Goal: Task Accomplishment & Management: Check status

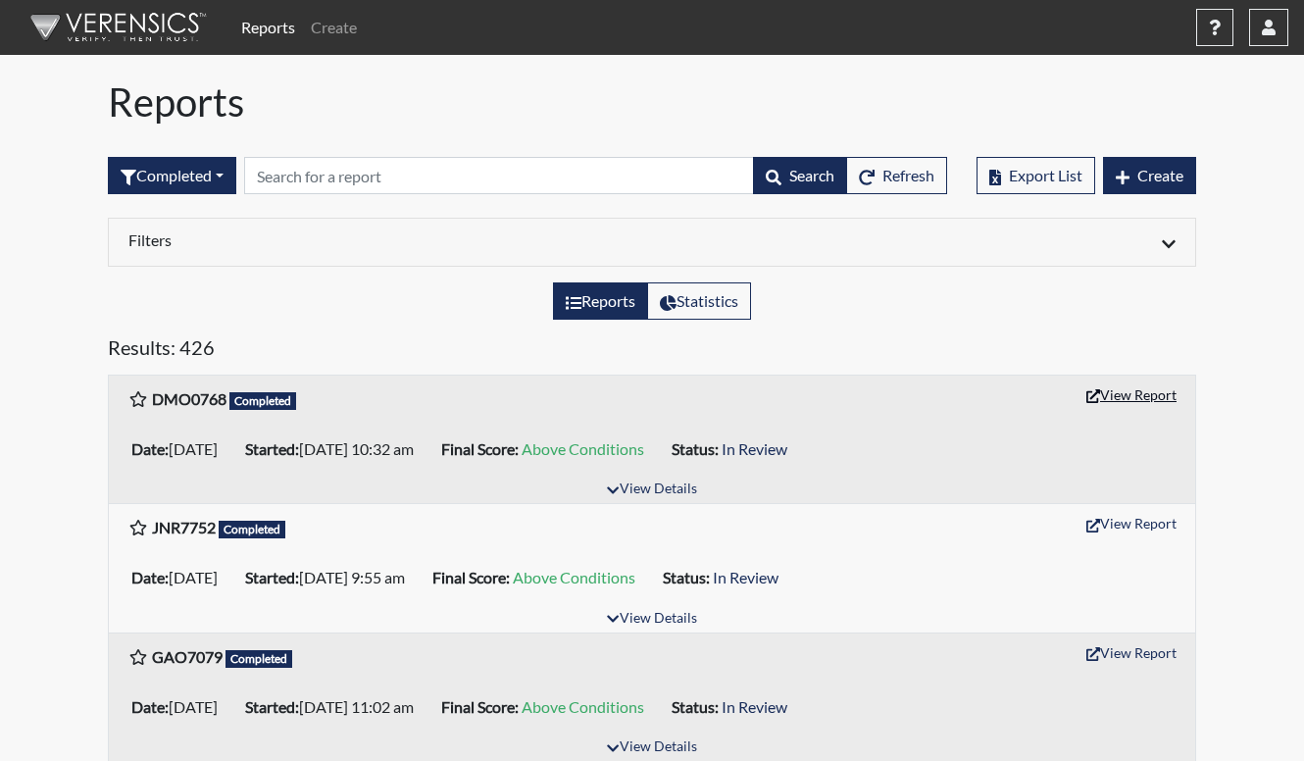
click at [1171, 400] on button "View Report" at bounding box center [1132, 395] width 108 height 30
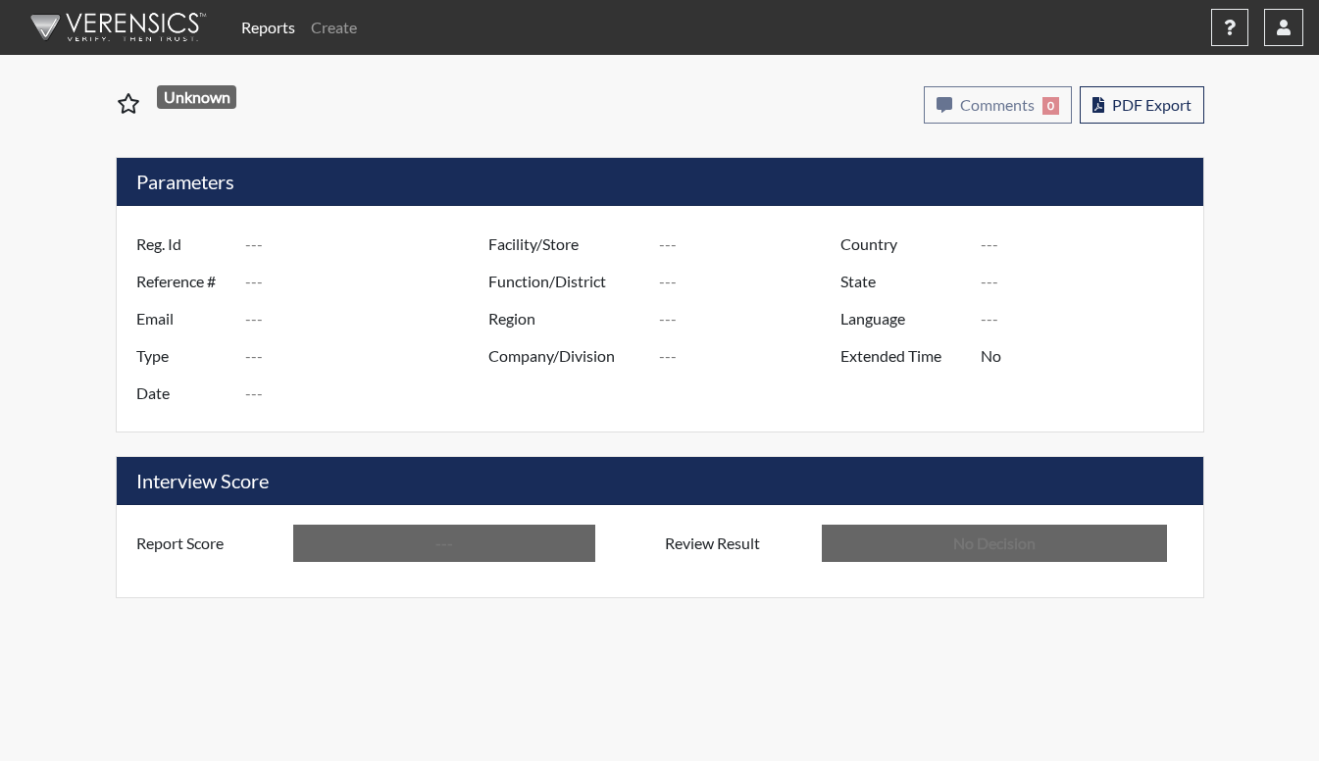
type input "DMO0768"
type input "49108"
type input "---"
type input "Corrections Pre-Employment"
type input "Aug 12, 2025"
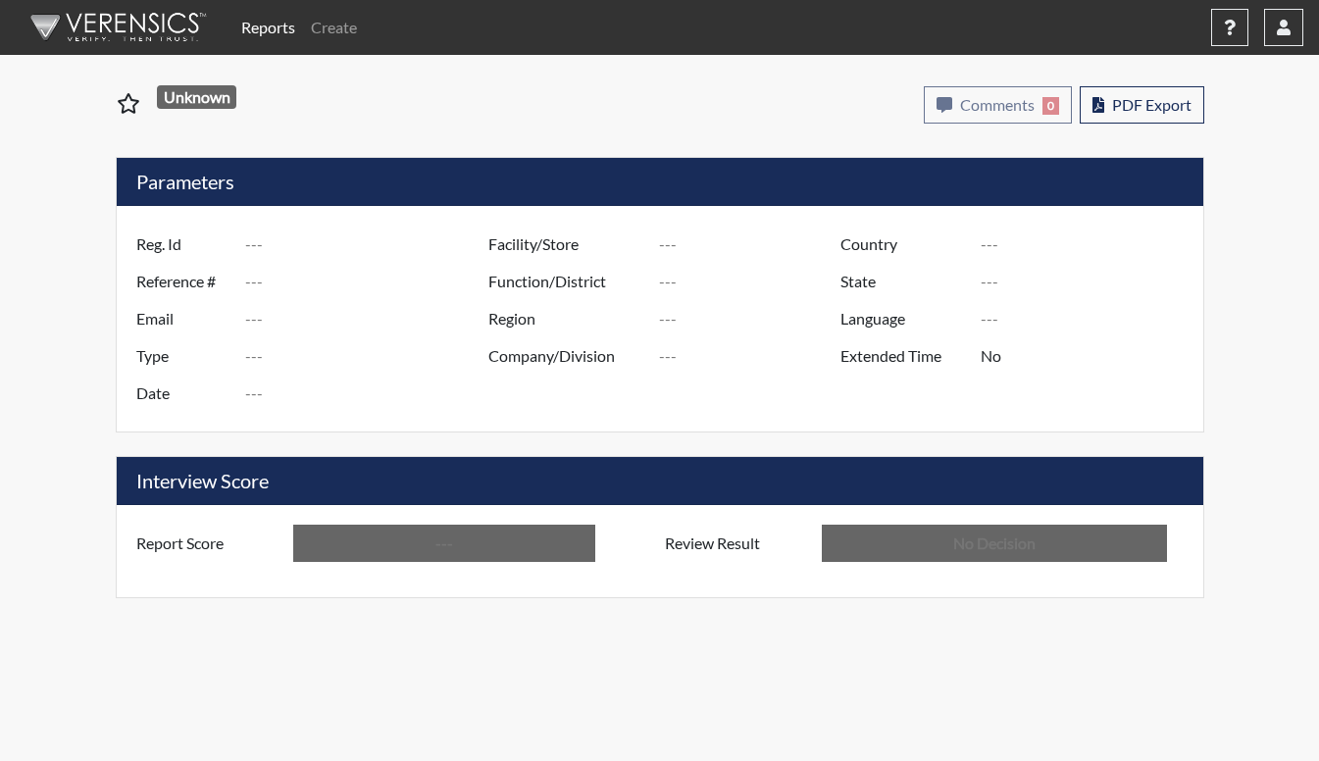
type input "[PERSON_NAME]"
type input "[GEOGRAPHIC_DATA]"
type input "[US_STATE]"
type input "English"
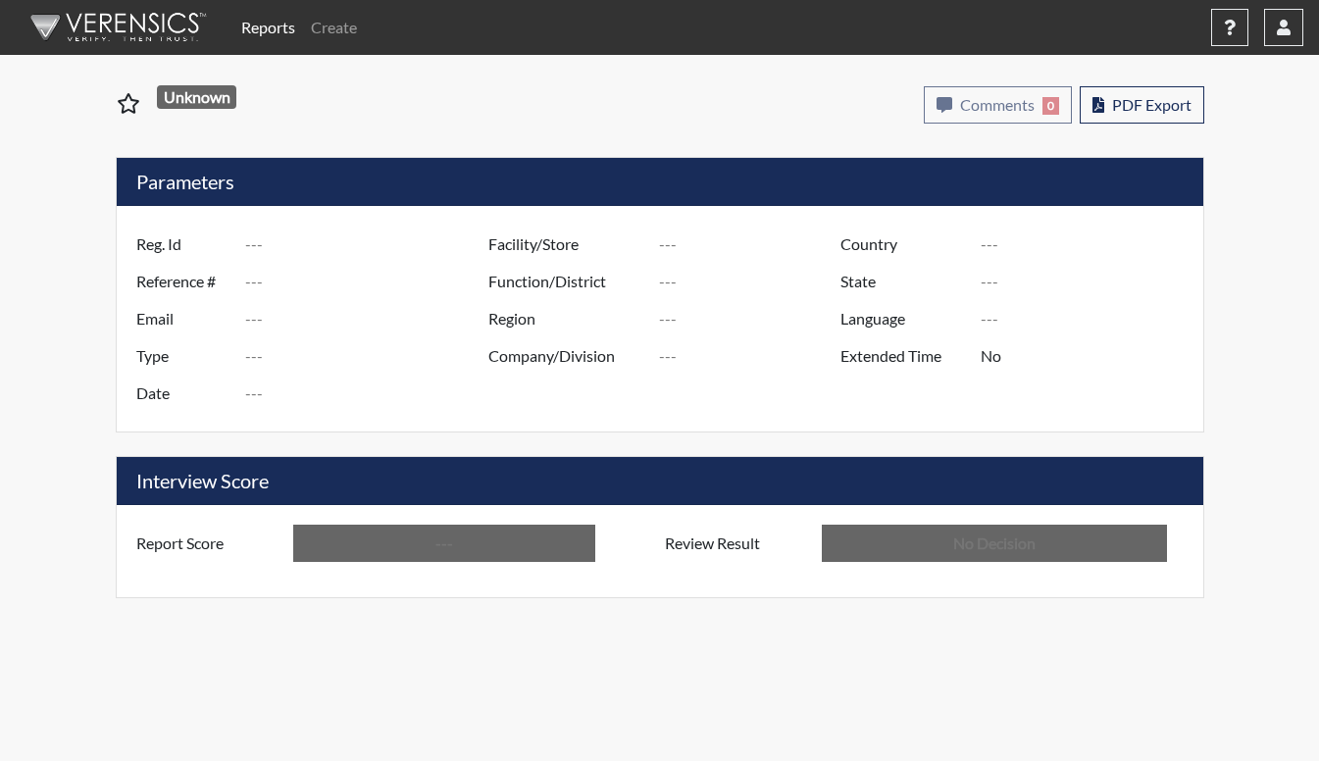
type input "Above Conditions"
type input "In Review"
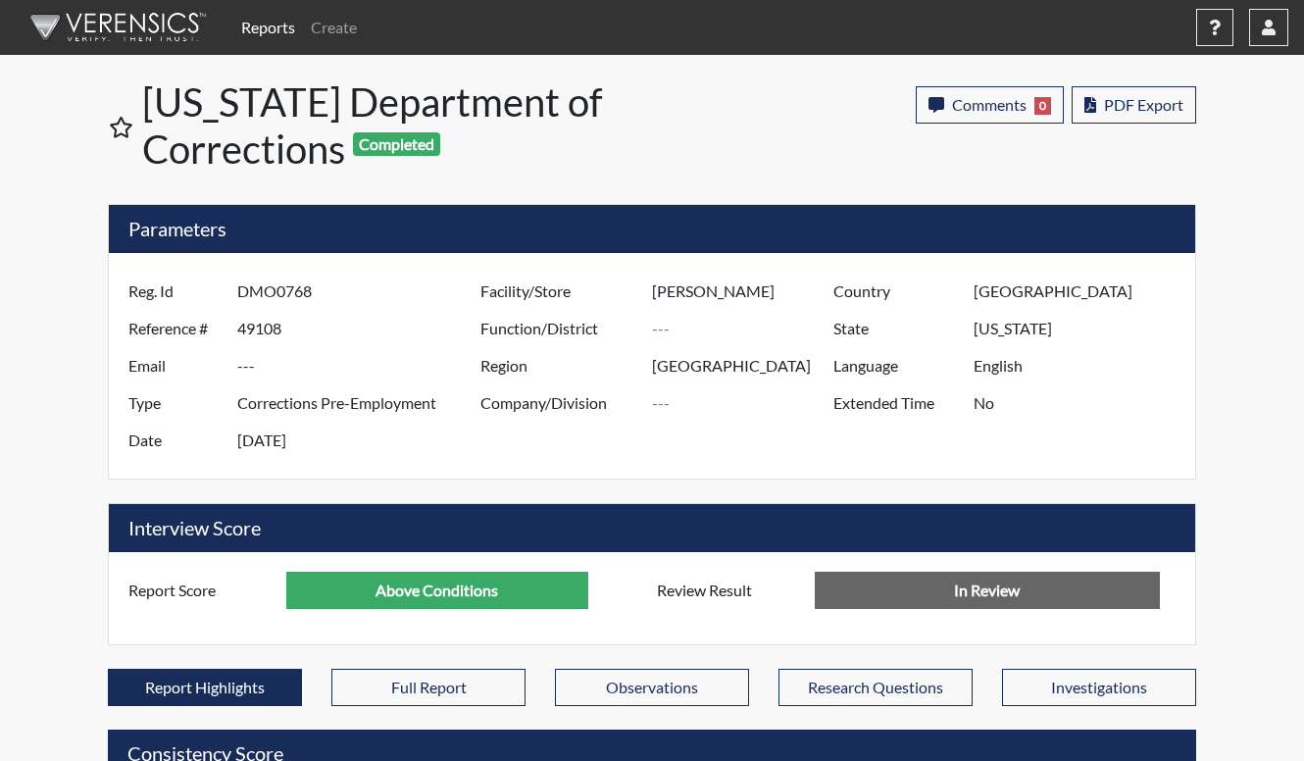
scroll to position [326, 815]
drag, startPoint x: 1154, startPoint y: 430, endPoint x: 565, endPoint y: 193, distance: 635.0
drag, startPoint x: 565, startPoint y: 193, endPoint x: 850, endPoint y: 381, distance: 341.9
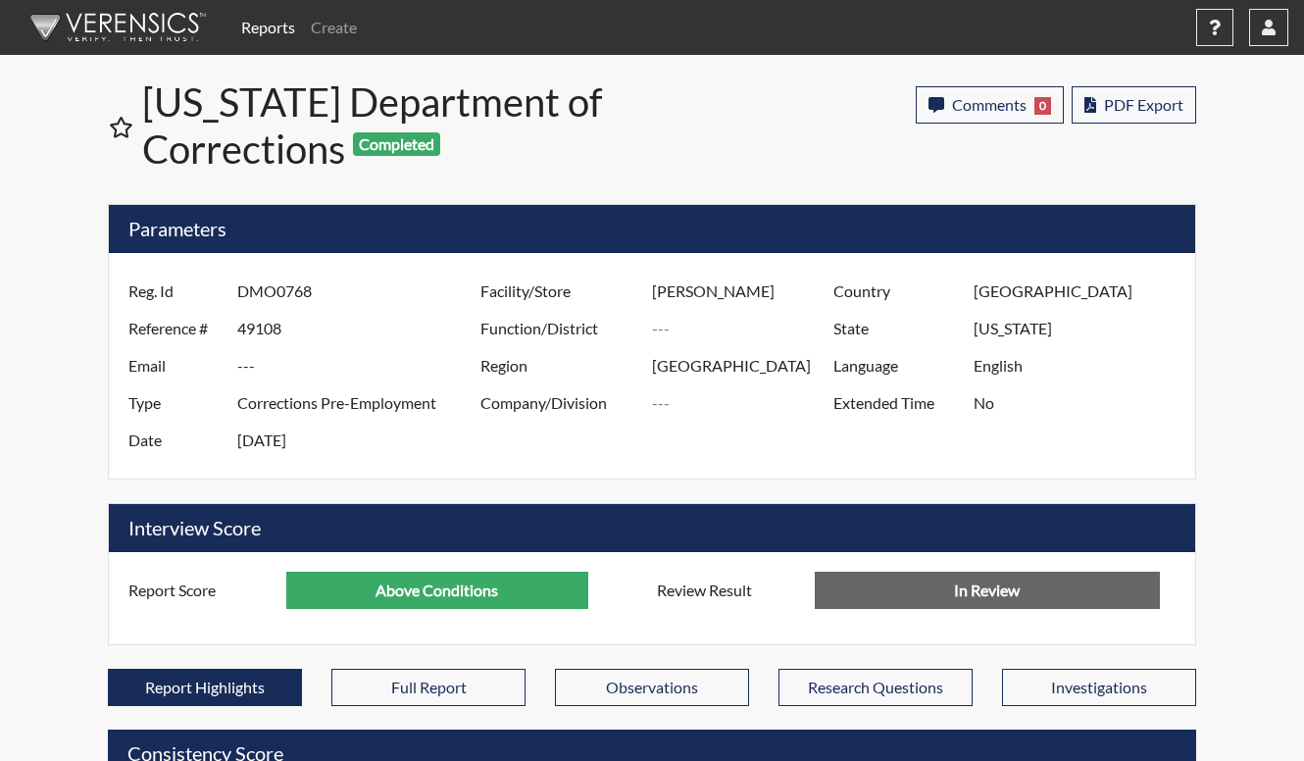
click at [850, 381] on label "Language" at bounding box center [896, 365] width 155 height 37
click at [1131, 108] on span "PDF Export" at bounding box center [1143, 104] width 79 height 19
click at [609, 262] on div "Reg. Id DMO0768 Reference # 49108 Email --- Type Corrections Pre-Employment Dat…" at bounding box center [652, 366] width 1087 height 226
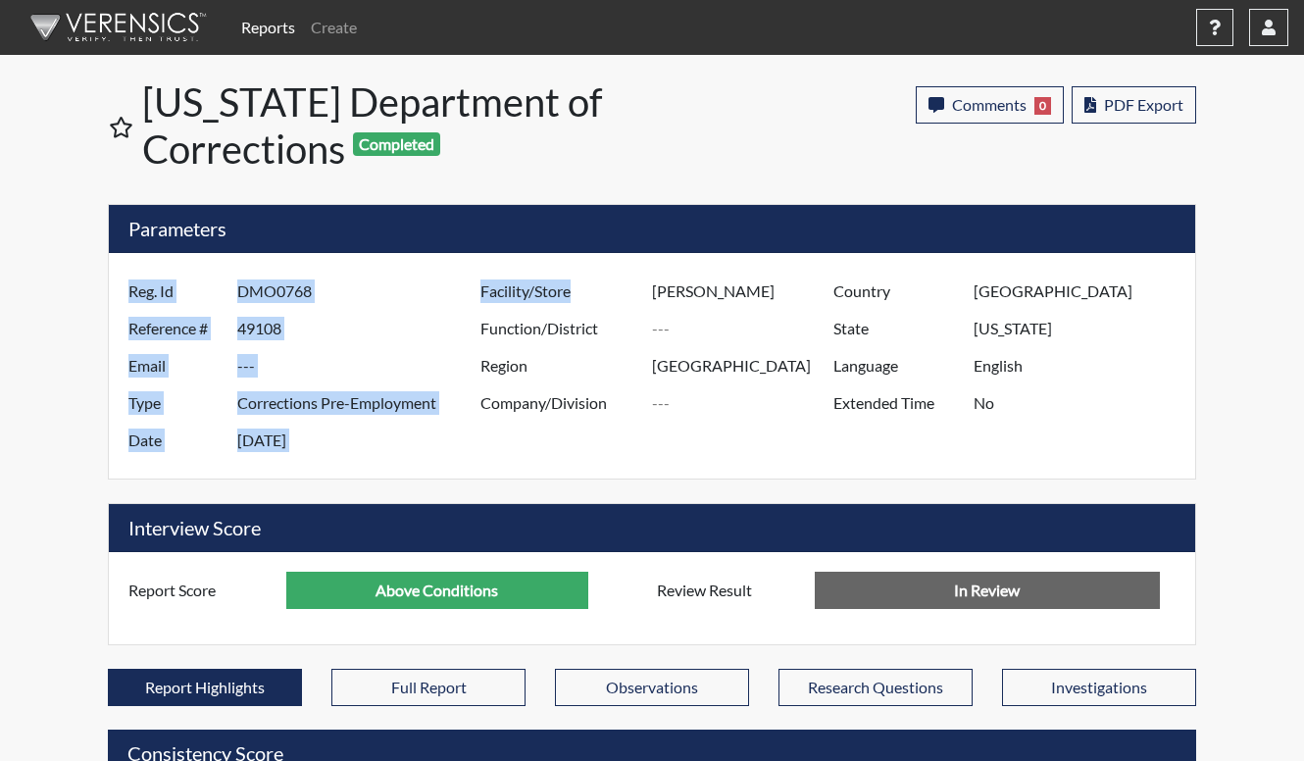
drag, startPoint x: 589, startPoint y: 299, endPoint x: 449, endPoint y: 241, distance: 151.7
click at [449, 241] on div "Parameters Reg. Id DMO0768 Reference # 49108 Email --- Type Corrections Pre-Emp…" at bounding box center [652, 342] width 1089 height 276
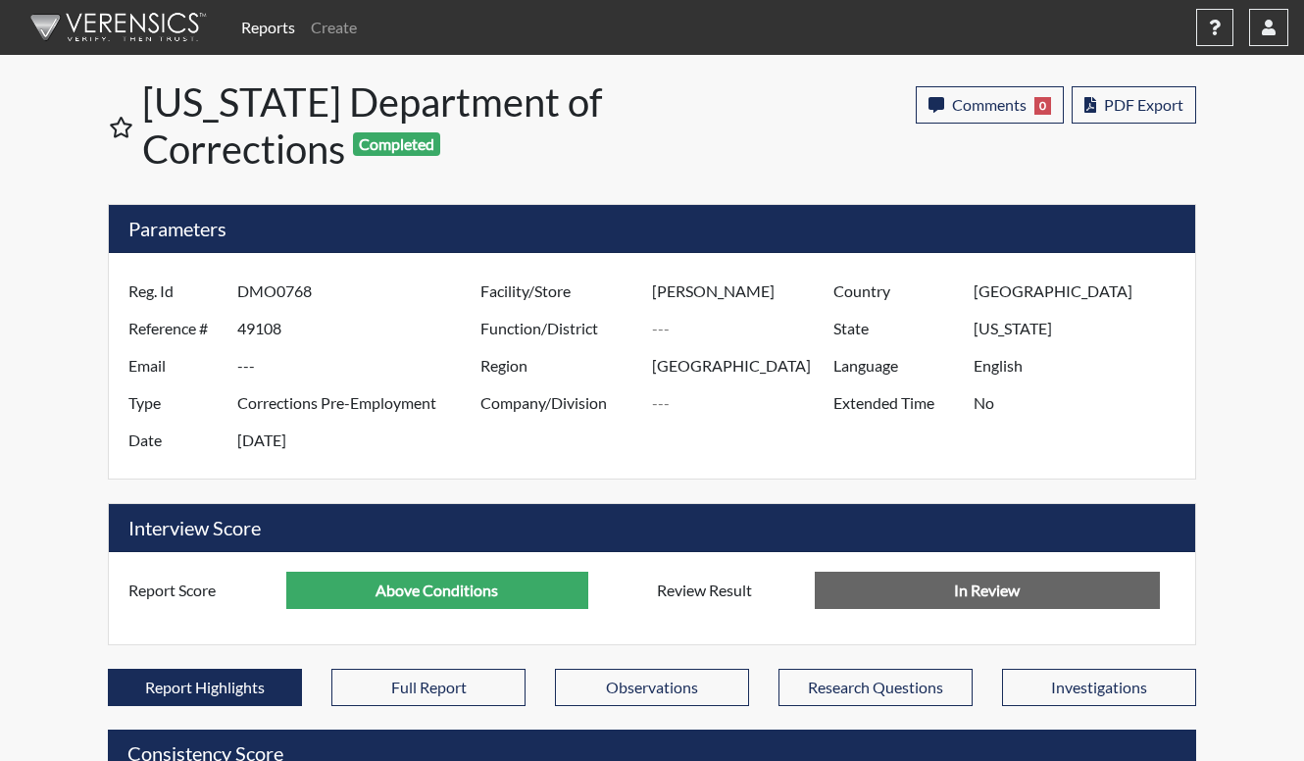
drag, startPoint x: 449, startPoint y: 241, endPoint x: 525, endPoint y: 315, distance: 105.4
click at [525, 315] on label "Function/District" at bounding box center [559, 328] width 186 height 37
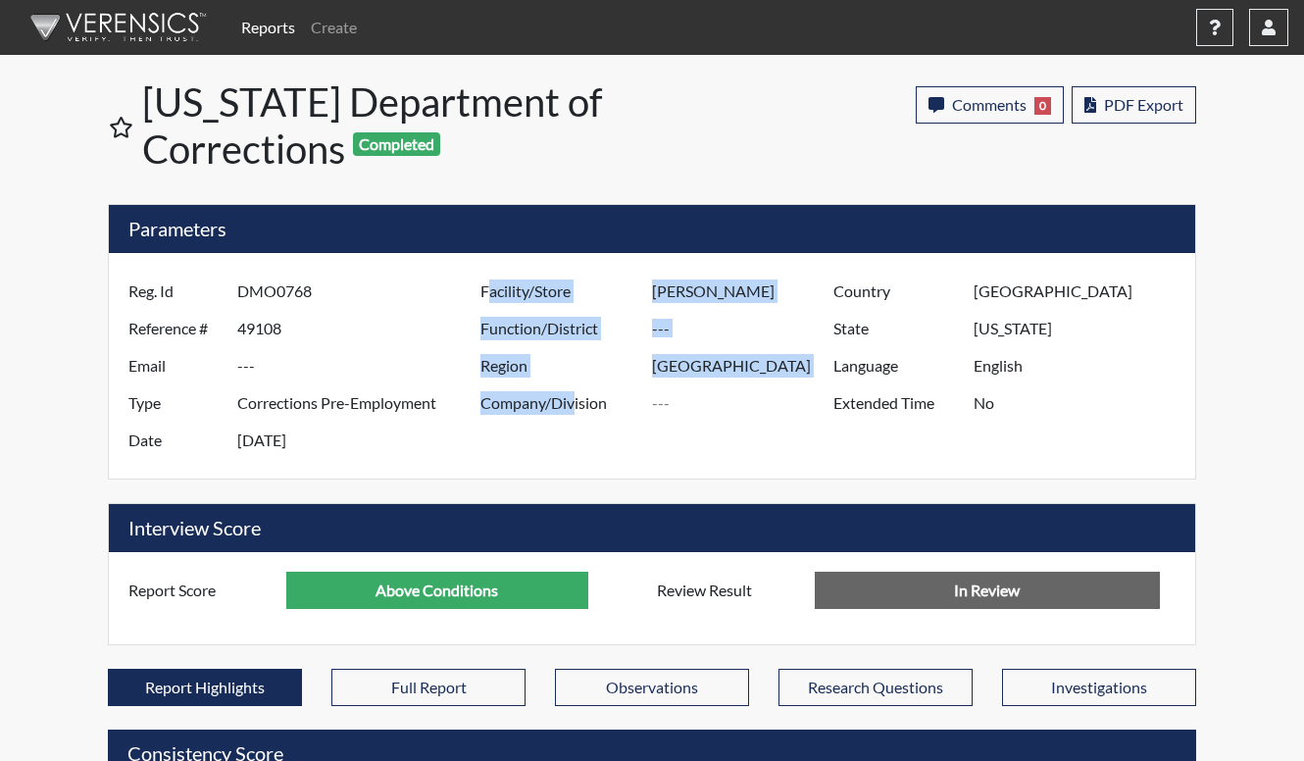
drag, startPoint x: 577, startPoint y: 401, endPoint x: 486, endPoint y: 304, distance: 132.5
click at [486, 304] on div "Facility/Store Arrendale SP Function/District Region North Region Company/Divis…" at bounding box center [652, 366] width 352 height 186
drag, startPoint x: 486, startPoint y: 304, endPoint x: 487, endPoint y: 339, distance: 35.3
click at [487, 339] on label "Function/District" at bounding box center [559, 328] width 186 height 37
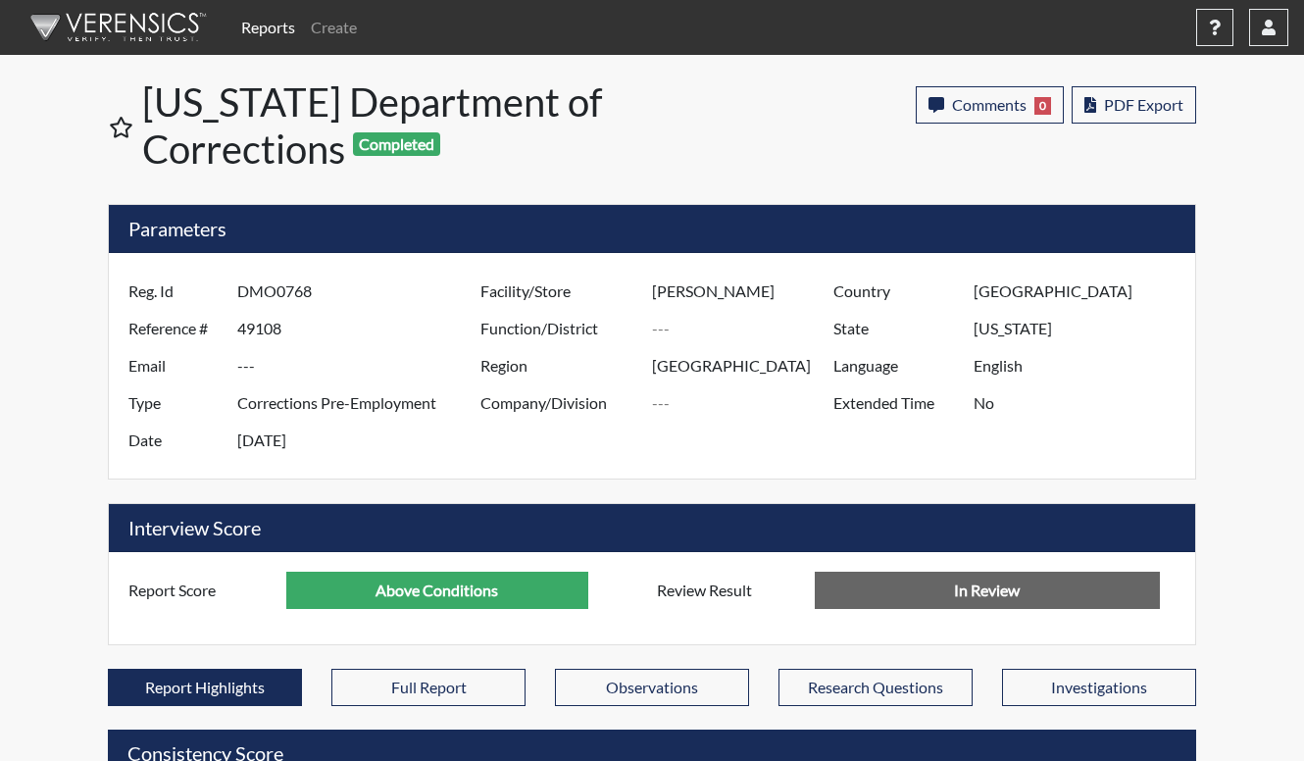
drag, startPoint x: 629, startPoint y: 345, endPoint x: 467, endPoint y: 276, distance: 176.2
click at [476, 276] on div "Facility/Store Arrendale SP Function/District Region North Region Company/Divis…" at bounding box center [652, 366] width 352 height 186
drag, startPoint x: 547, startPoint y: 334, endPoint x: 558, endPoint y: 335, distance: 10.8
click at [558, 335] on label "Function/District" at bounding box center [559, 328] width 186 height 37
drag, startPoint x: 558, startPoint y: 335, endPoint x: 578, endPoint y: 397, distance: 64.8
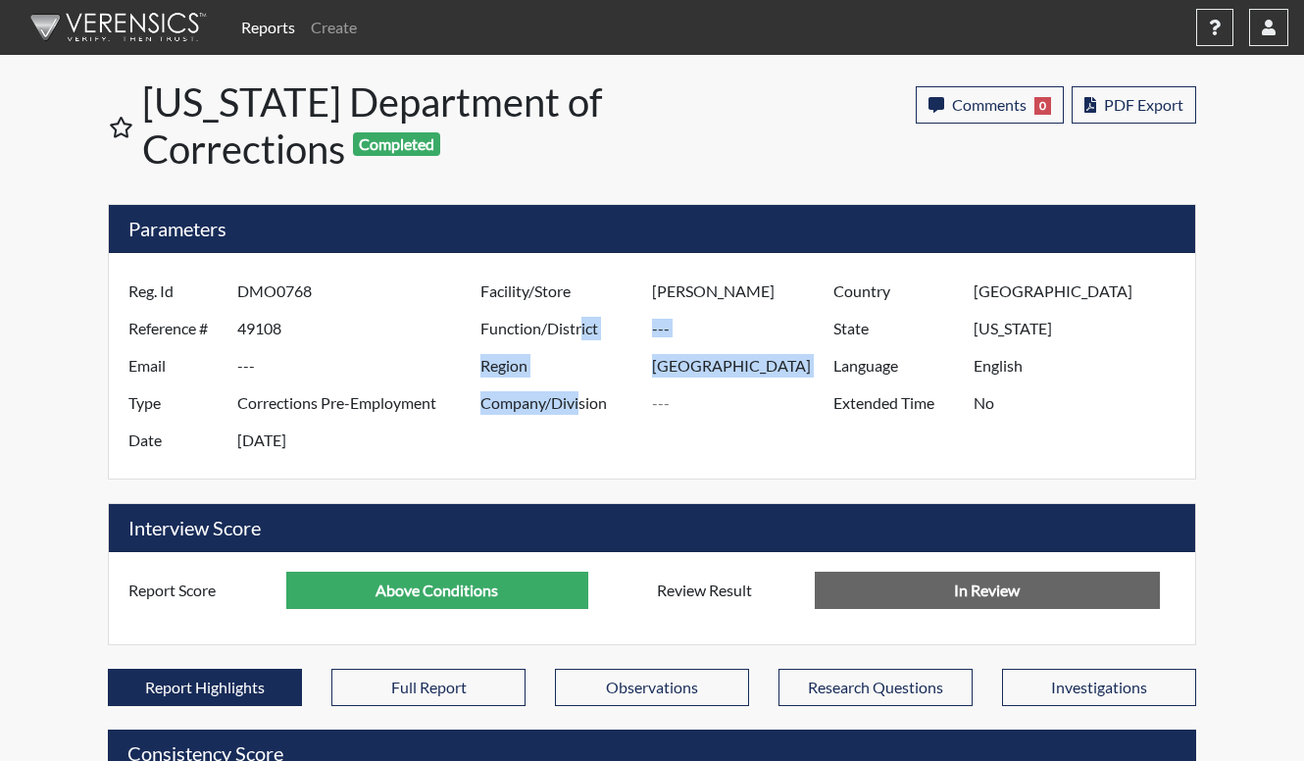
click at [578, 397] on div "Facility/Store Arrendale SP Function/District Region North Region Company/Divis…" at bounding box center [652, 366] width 352 height 186
click at [578, 397] on label "Company/Division" at bounding box center [559, 402] width 186 height 37
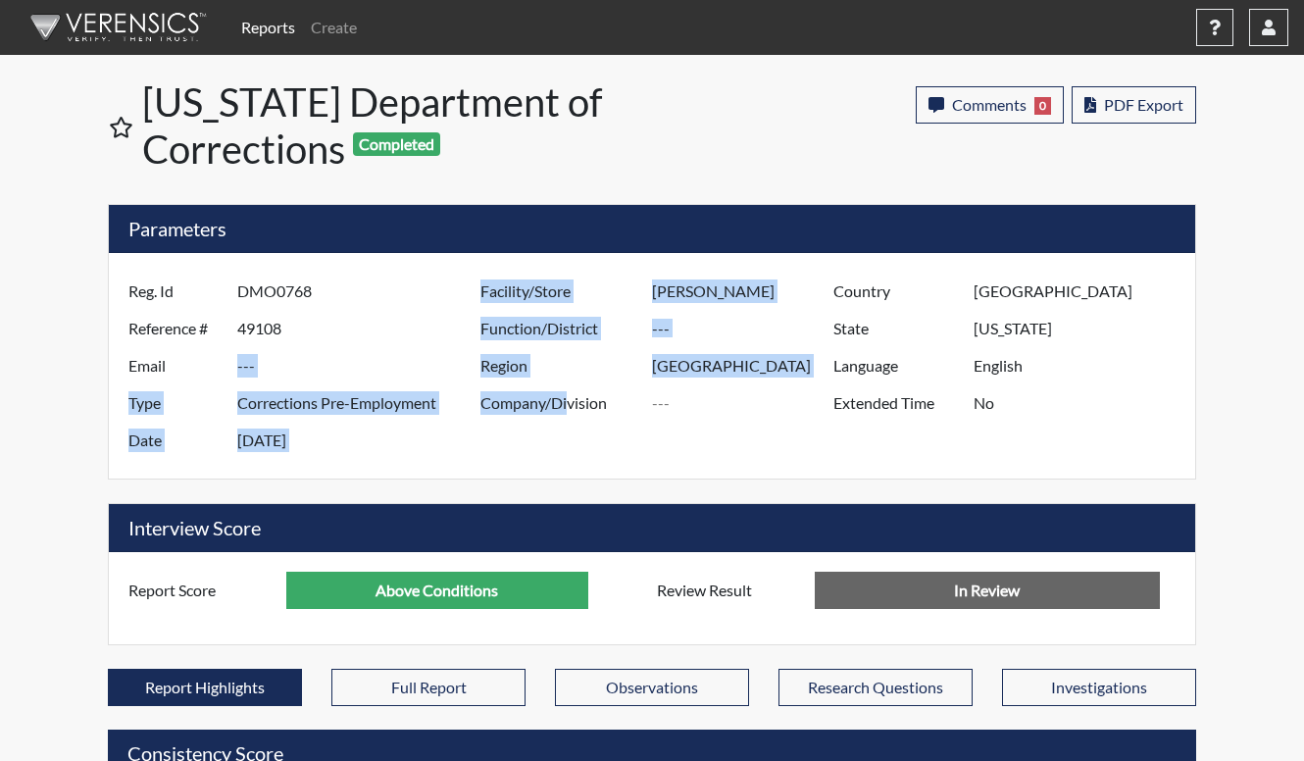
drag, startPoint x: 566, startPoint y: 477, endPoint x: 406, endPoint y: 370, distance: 192.3
click at [406, 370] on div "Reg. Id DMO0768 Reference # 49108 Email --- Type Corrections Pre-Employment Dat…" at bounding box center [652, 366] width 1087 height 226
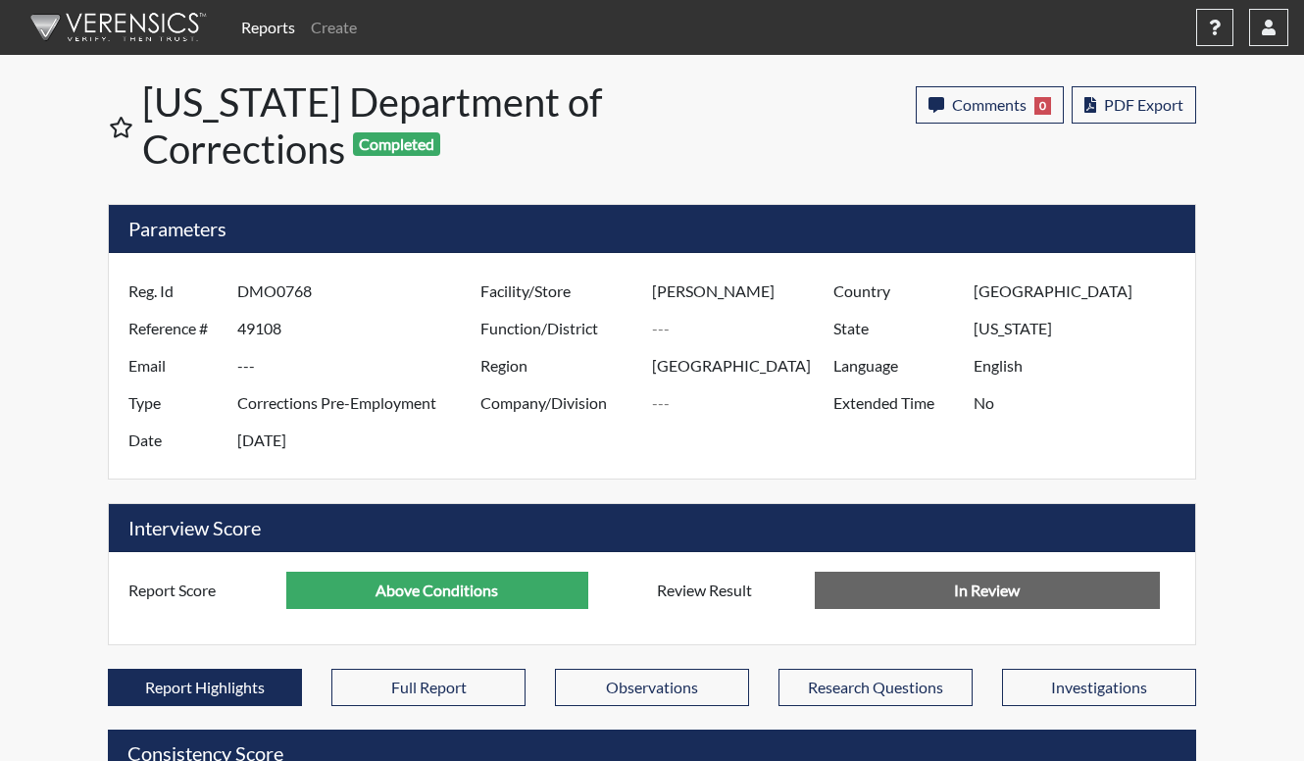
click at [405, 370] on input "---" at bounding box center [361, 365] width 248 height 37
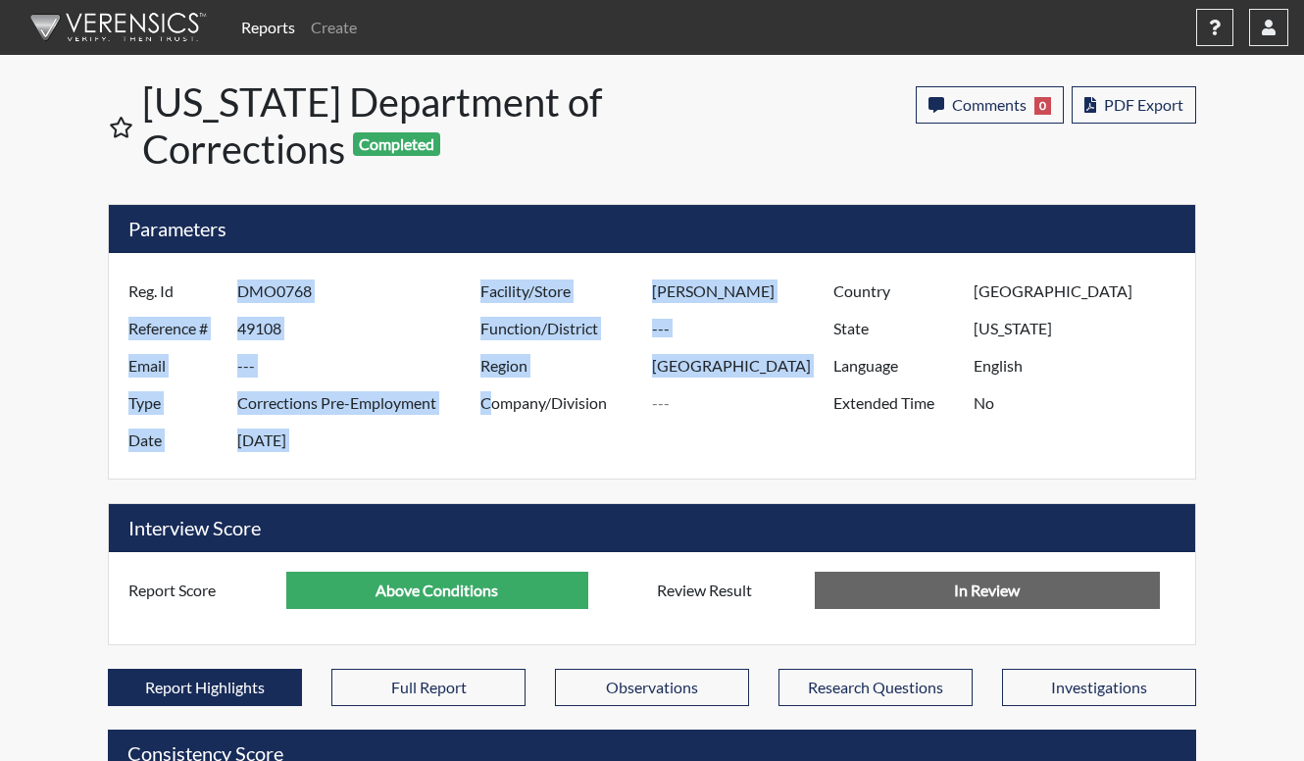
drag, startPoint x: 488, startPoint y: 413, endPoint x: 299, endPoint y: 284, distance: 228.8
click at [299, 284] on div "Reg. Id DMO0768 Reference # 49108 Email --- Type Corrections Pre-Employment Dat…" at bounding box center [652, 366] width 1057 height 186
drag, startPoint x: 299, startPoint y: 284, endPoint x: 328, endPoint y: 320, distance: 45.3
click at [328, 320] on input "49108" at bounding box center [361, 328] width 248 height 37
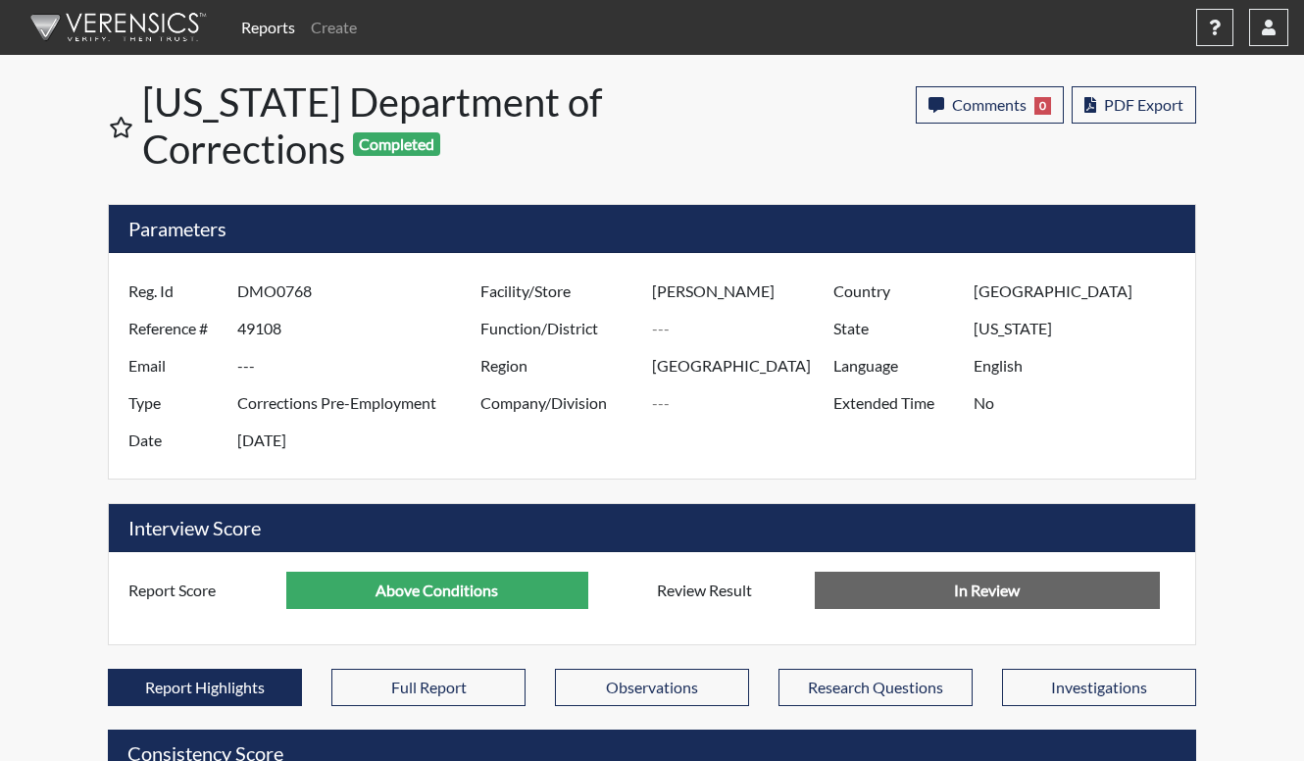
click at [443, 524] on h5 "Interview Score" at bounding box center [652, 528] width 1087 height 48
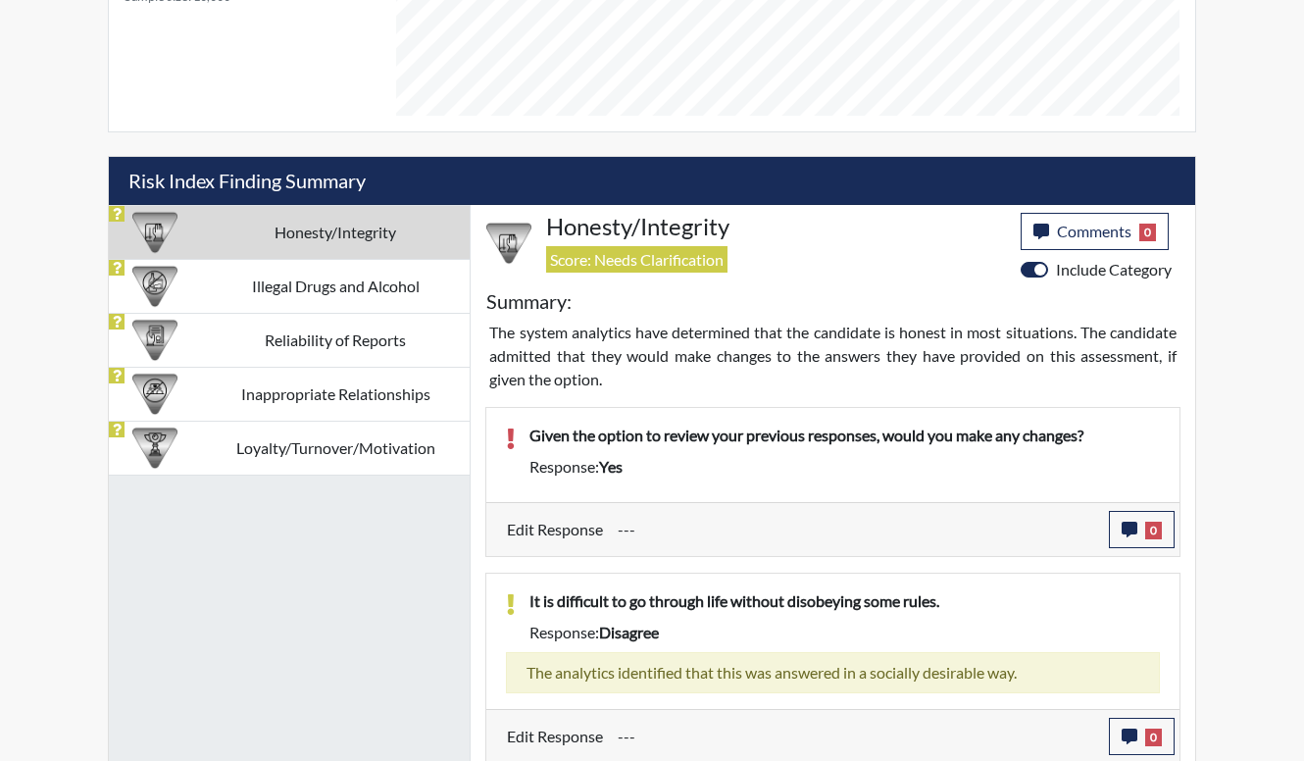
scroll to position [1177, 0]
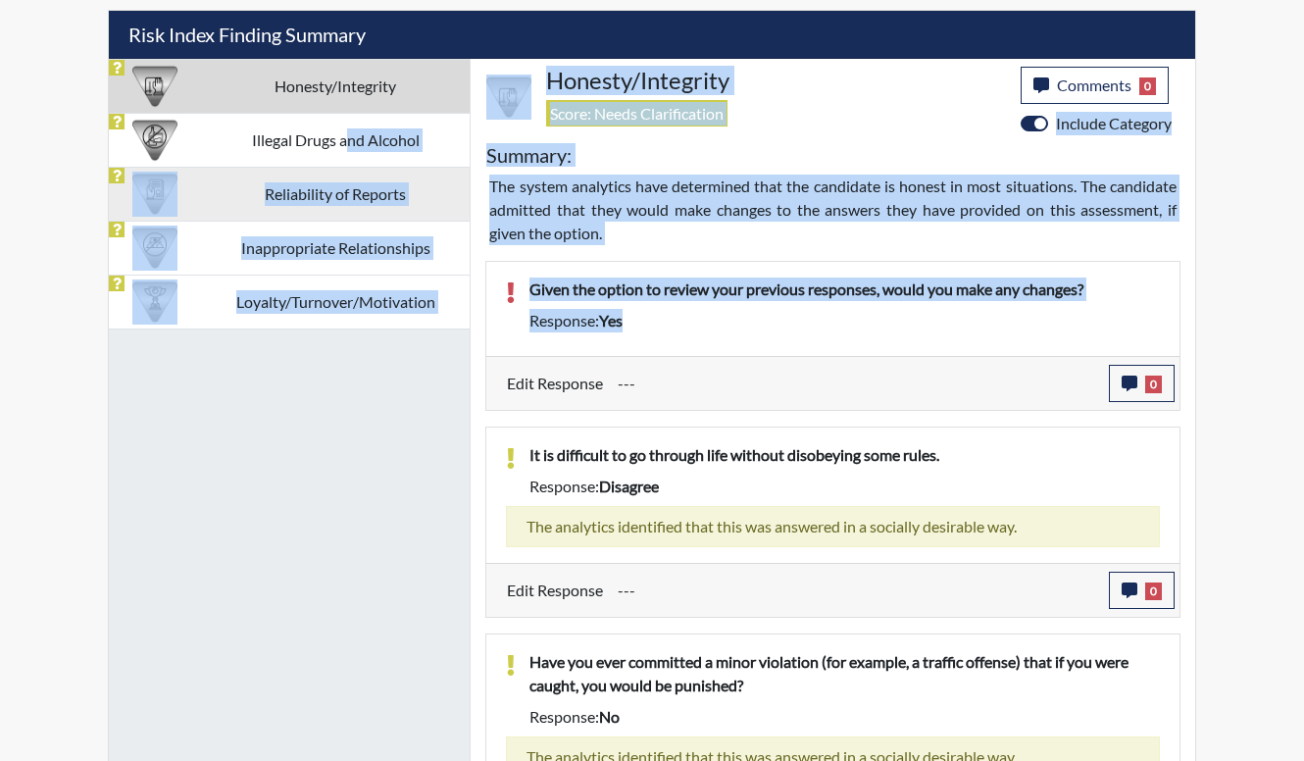
drag, startPoint x: 746, startPoint y: 346, endPoint x: 458, endPoint y: 208, distance: 319.8
click at [458, 208] on div "Honesty/Integrity Illegal Drugs and Alcohol Reliability of Reports Inappropriat…" at bounding box center [652, 764] width 1087 height 1410
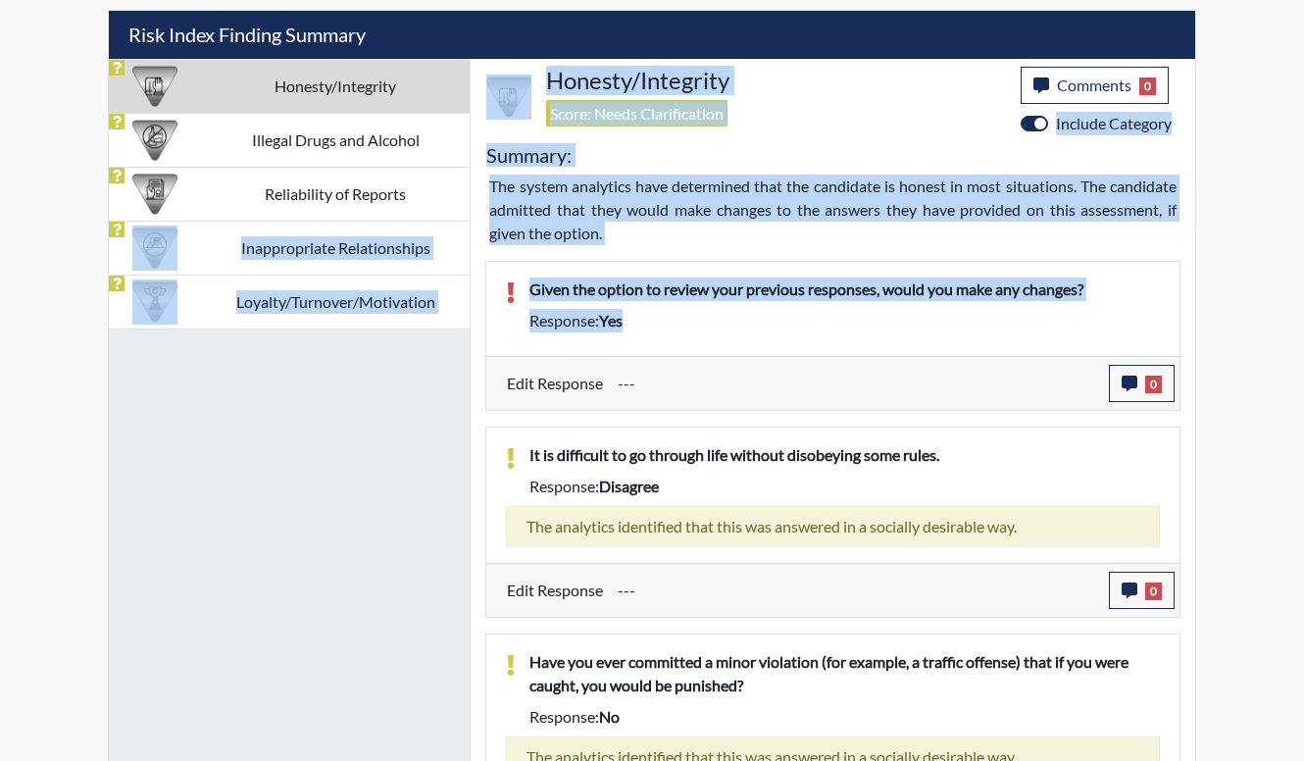
click at [690, 312] on div "Response: yes" at bounding box center [845, 321] width 660 height 24
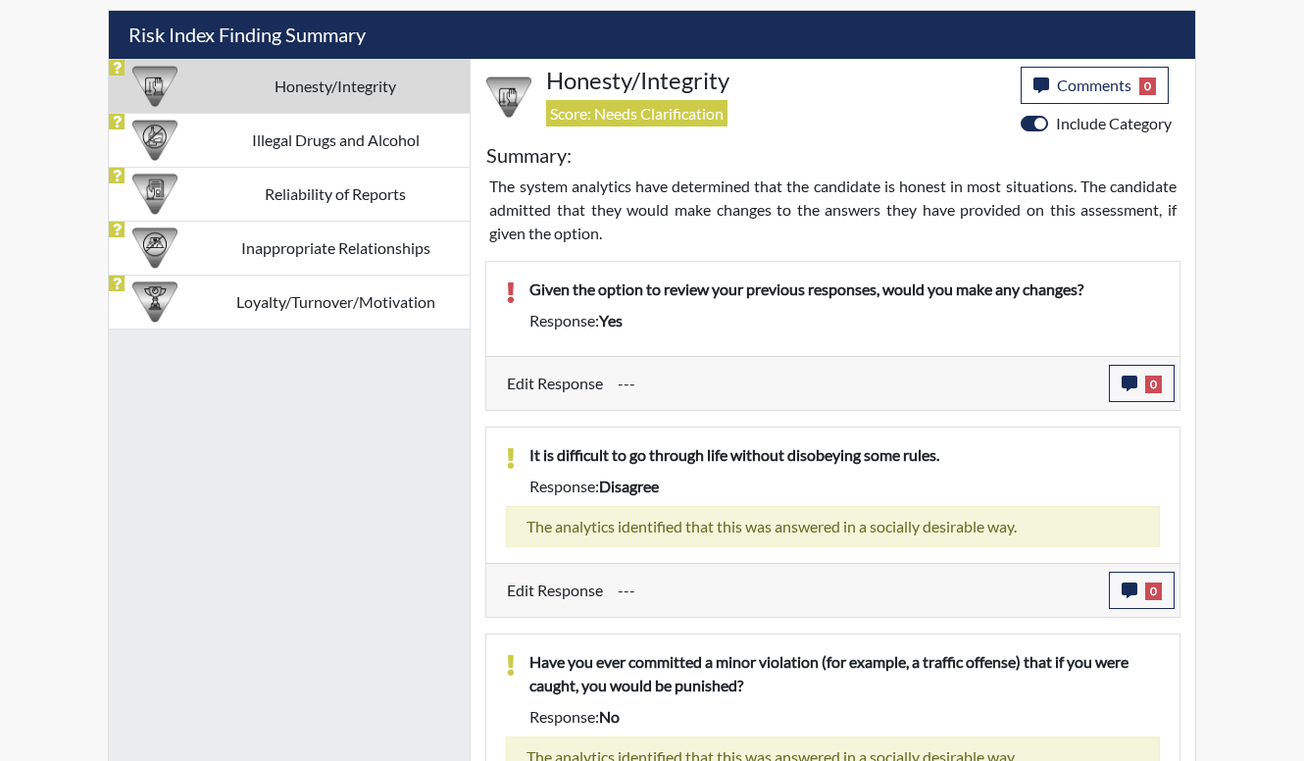
click at [693, 307] on div "Given the option to review your previous responses, would you make any changes?" at bounding box center [845, 293] width 660 height 31
click at [691, 320] on div "Response: yes" at bounding box center [845, 321] width 660 height 24
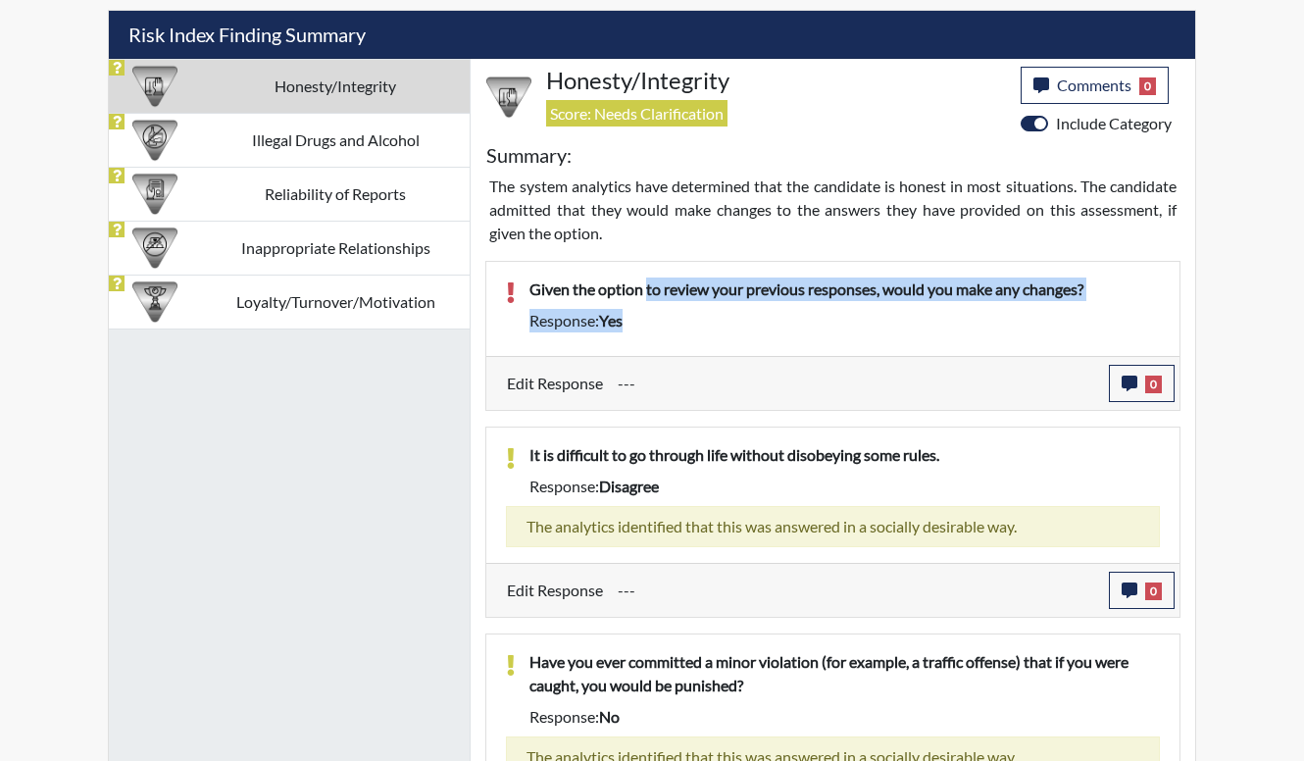
drag, startPoint x: 691, startPoint y: 320, endPoint x: 647, endPoint y: 250, distance: 82.4
drag, startPoint x: 647, startPoint y: 250, endPoint x: 698, endPoint y: 297, distance: 69.4
click at [698, 297] on p "Given the option to review your previous responses, would you make any changes?" at bounding box center [845, 290] width 631 height 24
click at [582, 323] on div "Response: yes" at bounding box center [845, 321] width 660 height 24
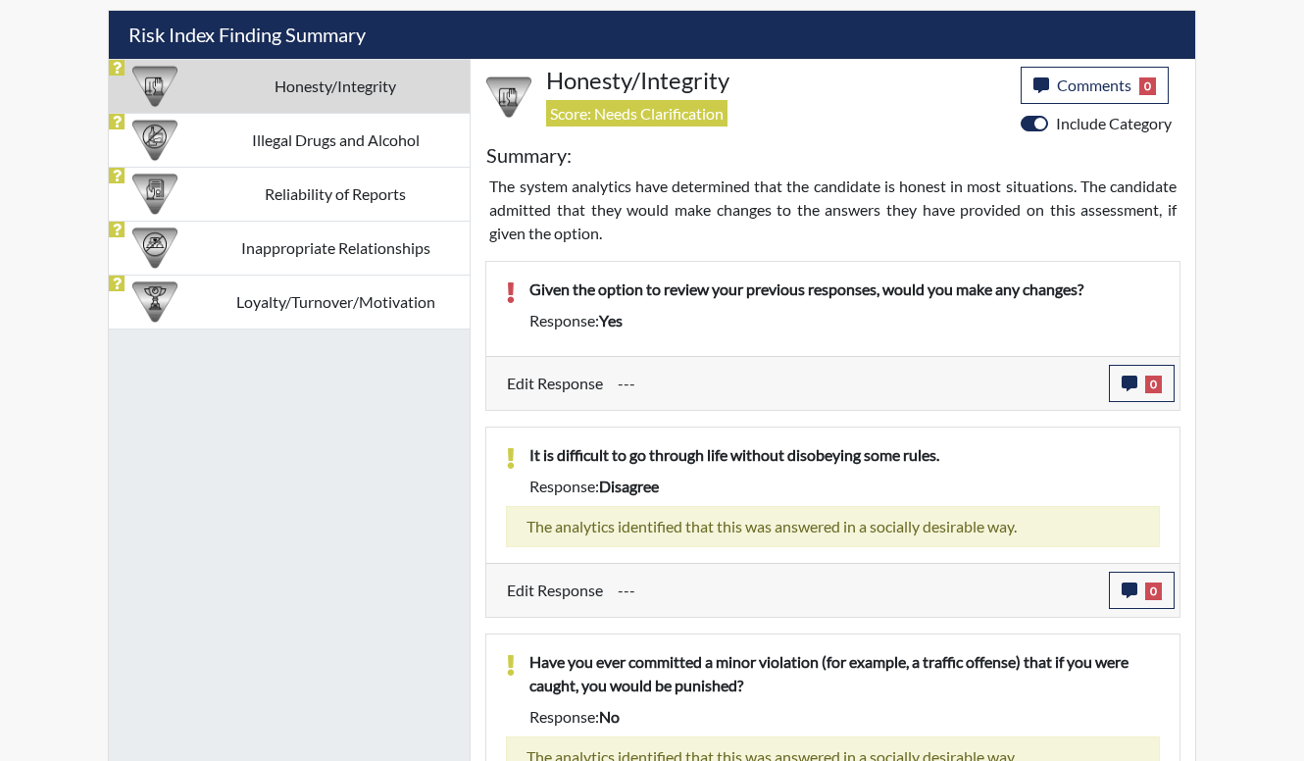
drag, startPoint x: 650, startPoint y: 289, endPoint x: 665, endPoint y: 309, distance: 24.5
click at [665, 309] on div "Given the option to review your previous responses, would you make any changes?…" at bounding box center [845, 309] width 660 height 63
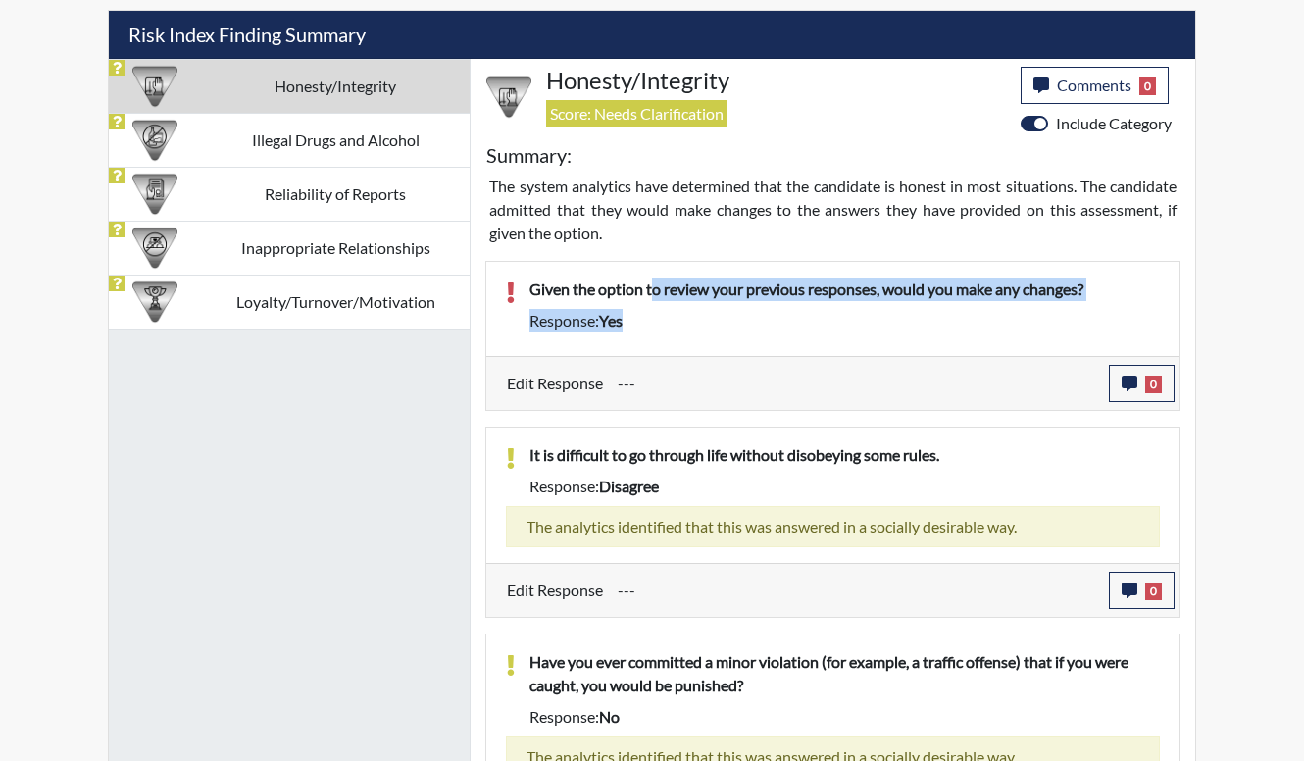
drag, startPoint x: 665, startPoint y: 309, endPoint x: 676, endPoint y: 329, distance: 22.4
click at [676, 329] on div "Response: yes" at bounding box center [845, 321] width 660 height 24
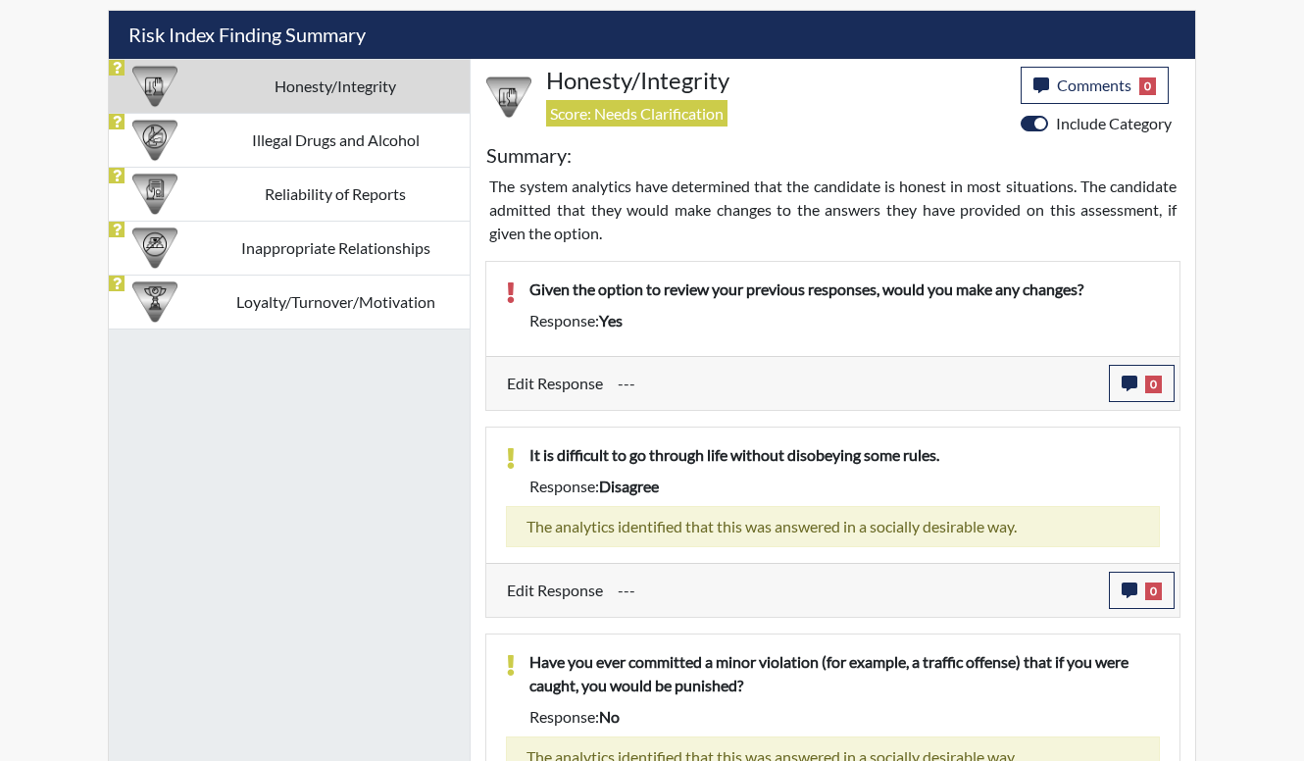
drag, startPoint x: 725, startPoint y: 379, endPoint x: 699, endPoint y: 297, distance: 85.3
click at [699, 297] on div "Given the option to review your previous responses, would you make any changes?…" at bounding box center [832, 336] width 695 height 150
click at [714, 310] on div "Response: yes" at bounding box center [845, 321] width 660 height 24
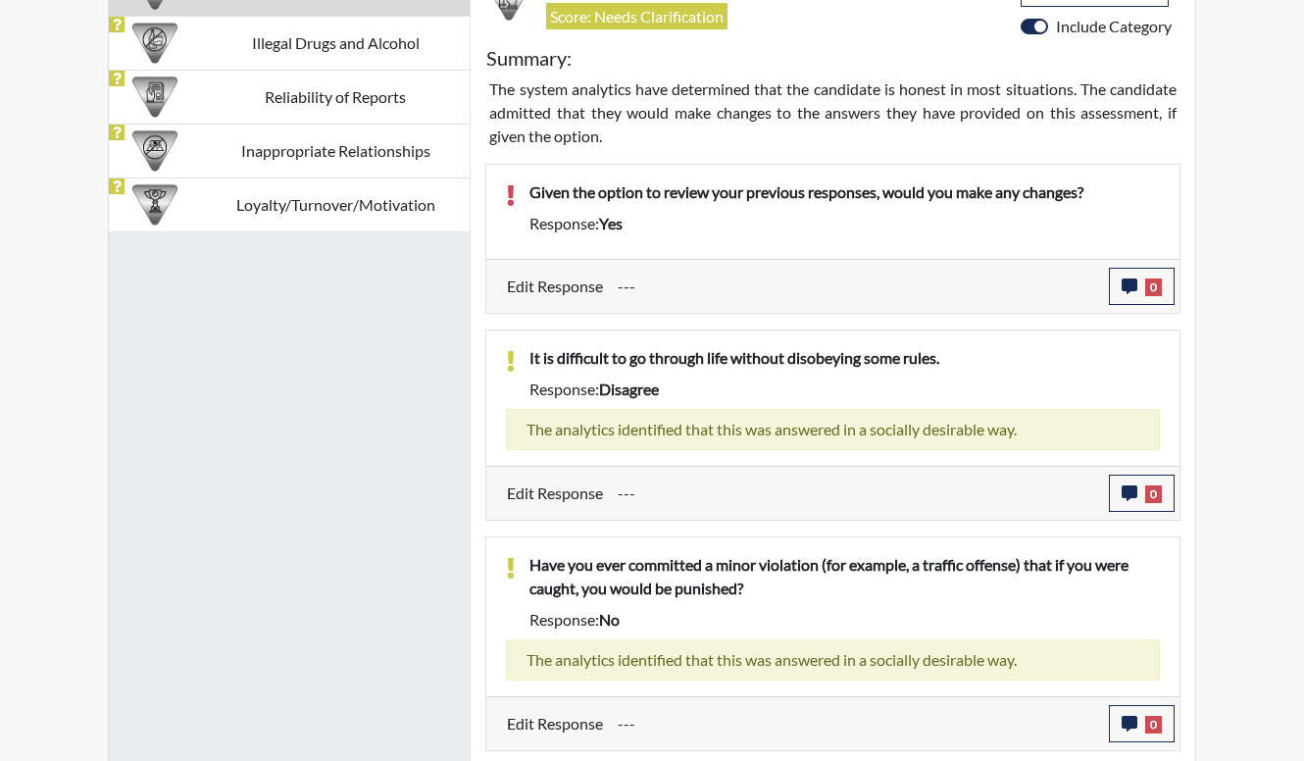
scroll to position [1101, 0]
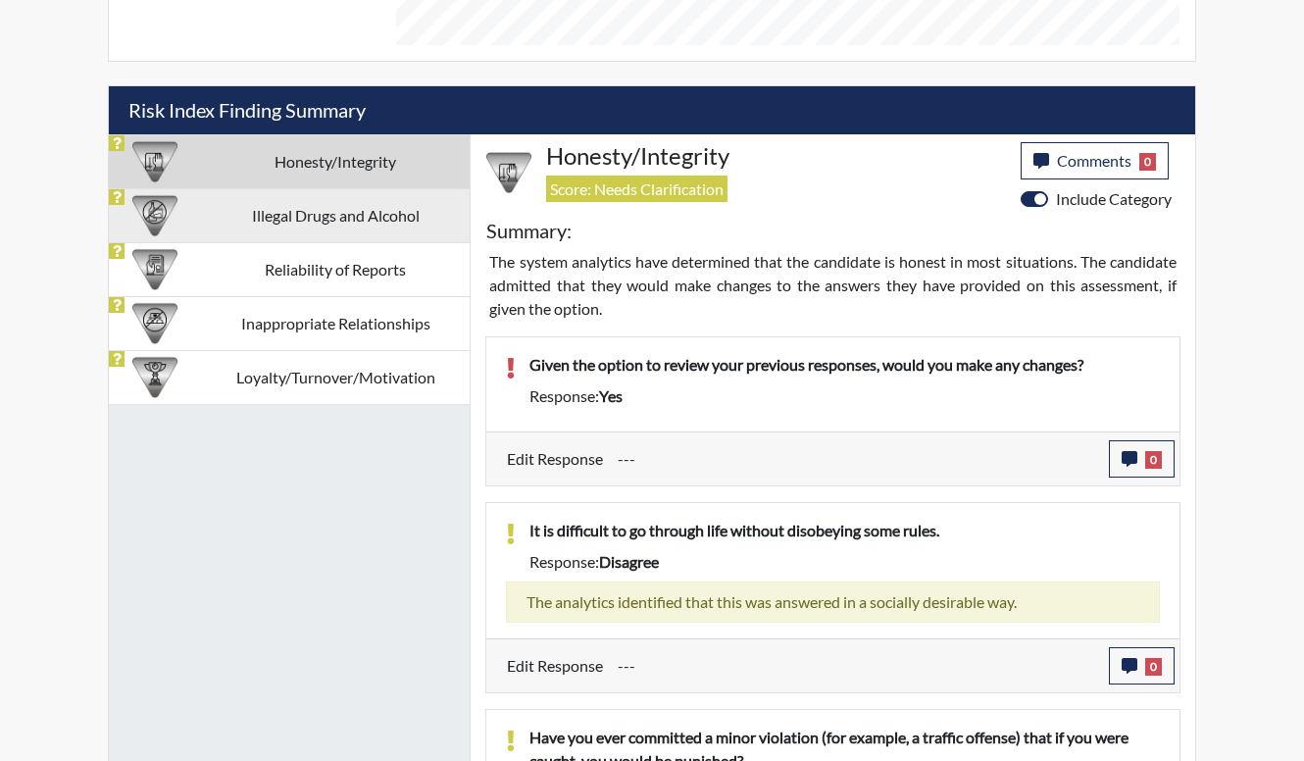
click at [271, 197] on td "Illegal Drugs and Alcohol" at bounding box center [335, 215] width 269 height 54
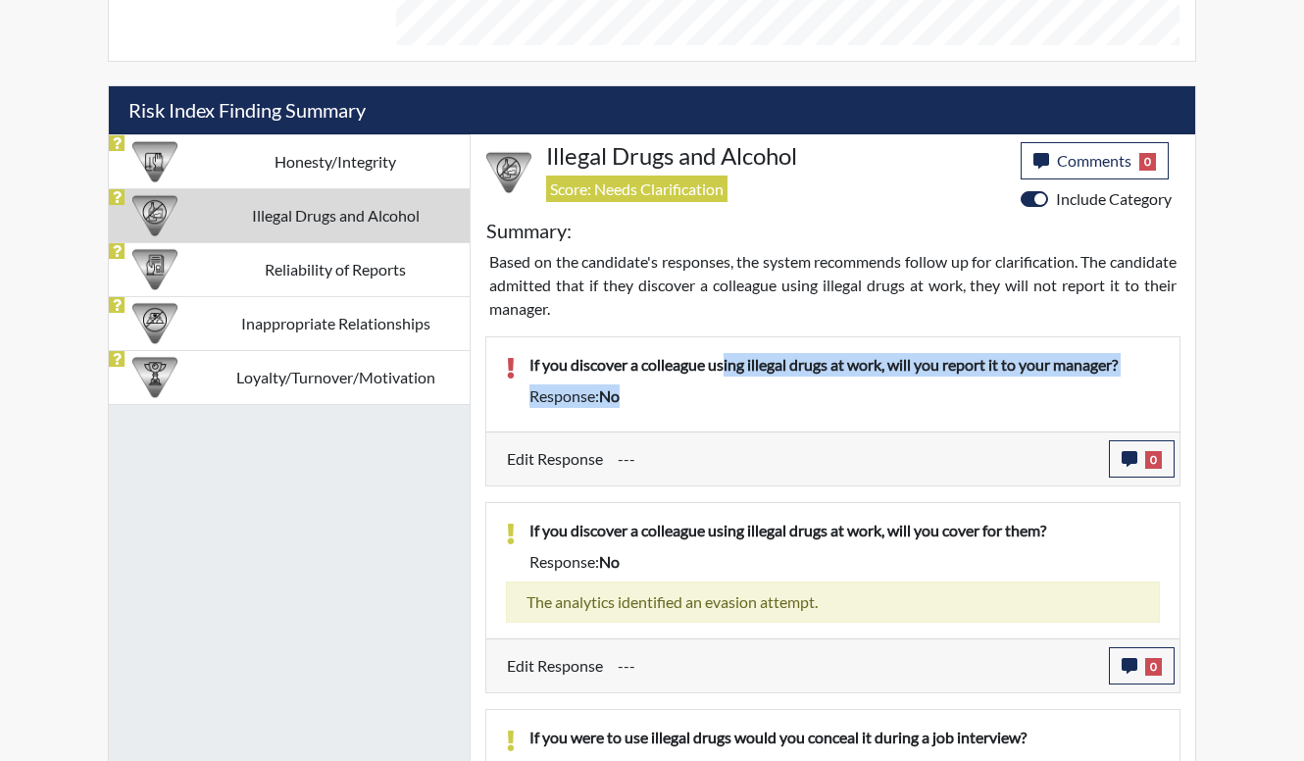
drag, startPoint x: 726, startPoint y: 364, endPoint x: 738, endPoint y: 395, distance: 33.9
click at [738, 395] on div "If you discover a colleague using illegal drugs at work, will you report it to …" at bounding box center [845, 384] width 660 height 63
click at [739, 402] on div "Response: no" at bounding box center [845, 396] width 660 height 24
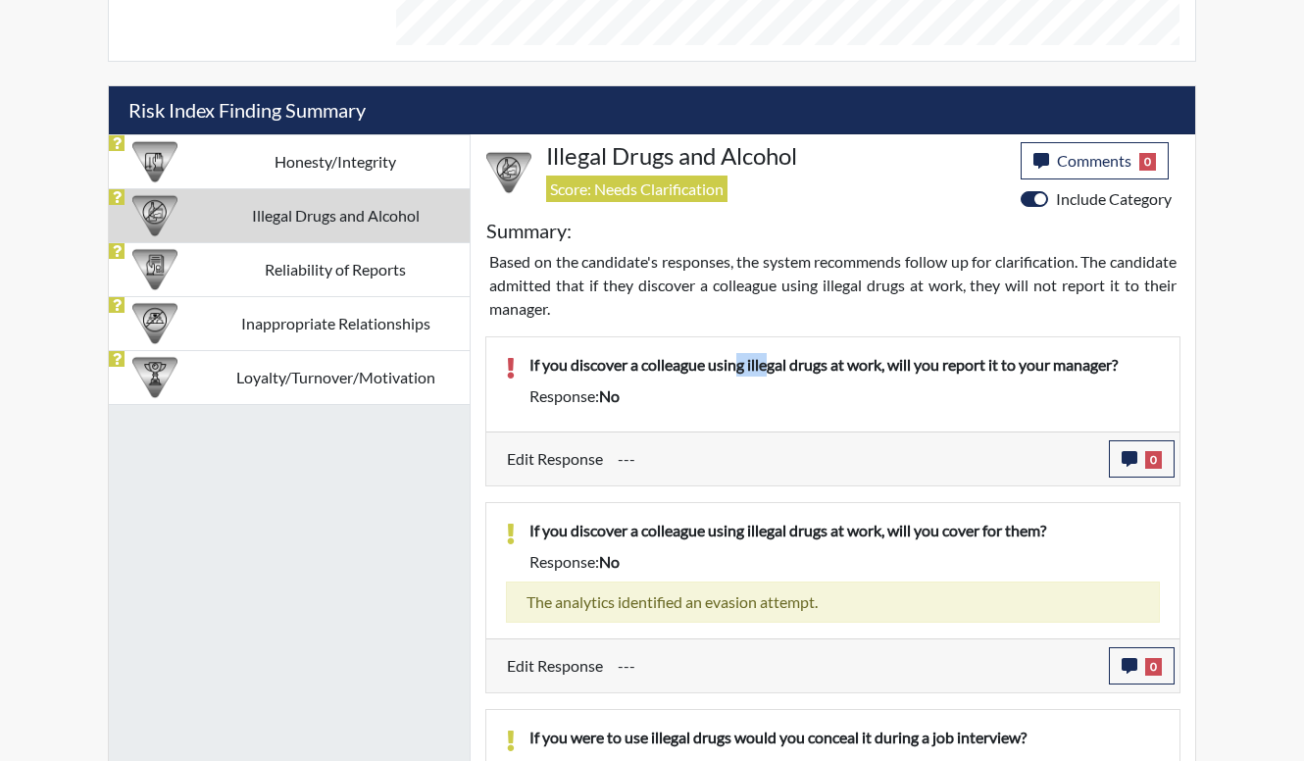
drag, startPoint x: 759, startPoint y: 375, endPoint x: 777, endPoint y: 388, distance: 22.4
click at [777, 388] on div "If you discover a colleague using illegal drugs at work, will you report it to …" at bounding box center [845, 384] width 660 height 63
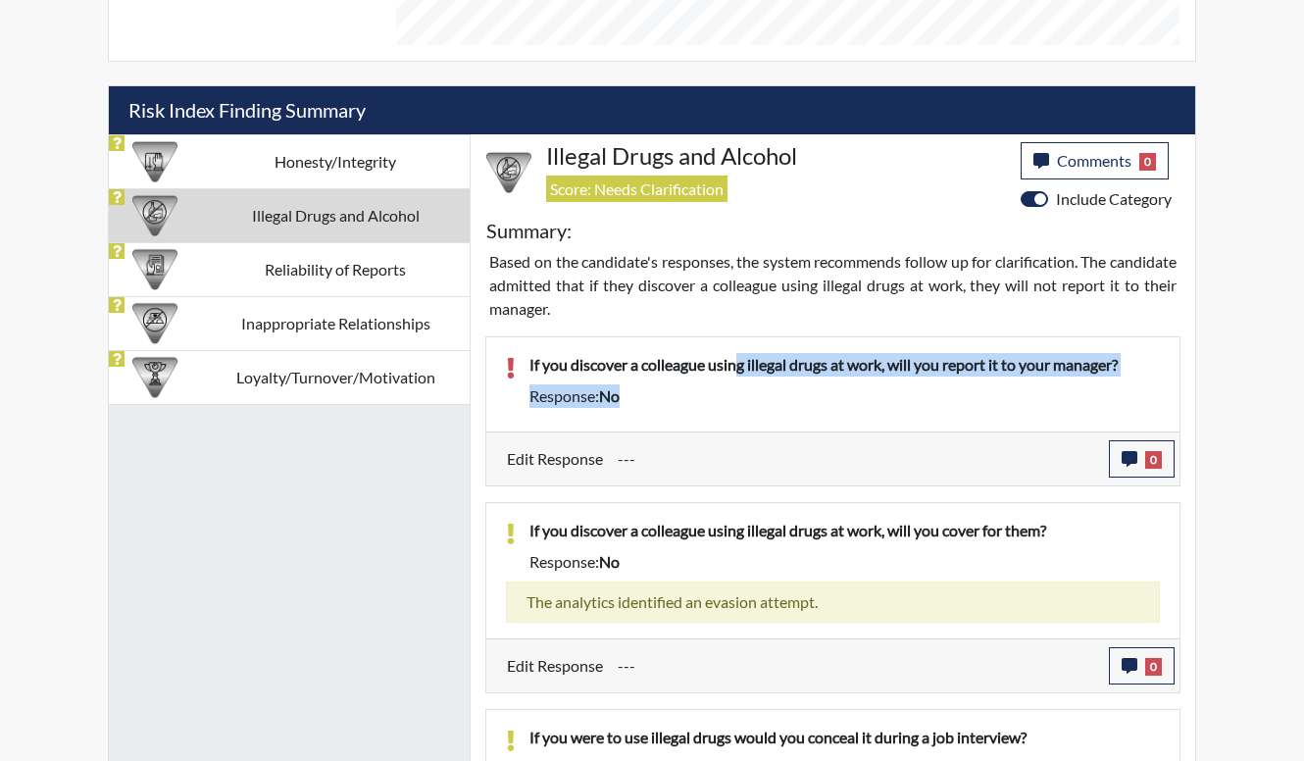
drag, startPoint x: 777, startPoint y: 388, endPoint x: 771, endPoint y: 422, distance: 33.9
click at [771, 422] on div "If you discover a colleague using illegal drugs at work, will you report it to …" at bounding box center [832, 384] width 693 height 94
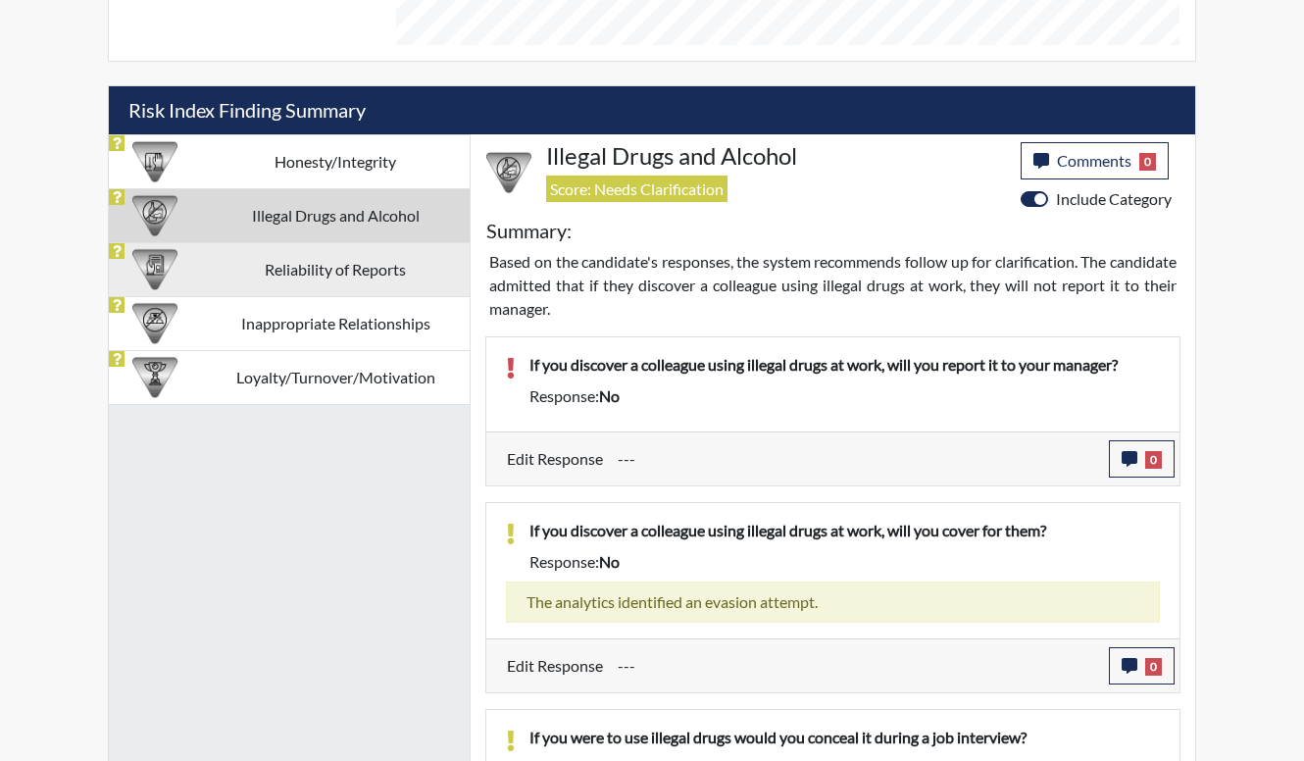
click at [378, 278] on td "Reliability of Reports" at bounding box center [335, 269] width 269 height 54
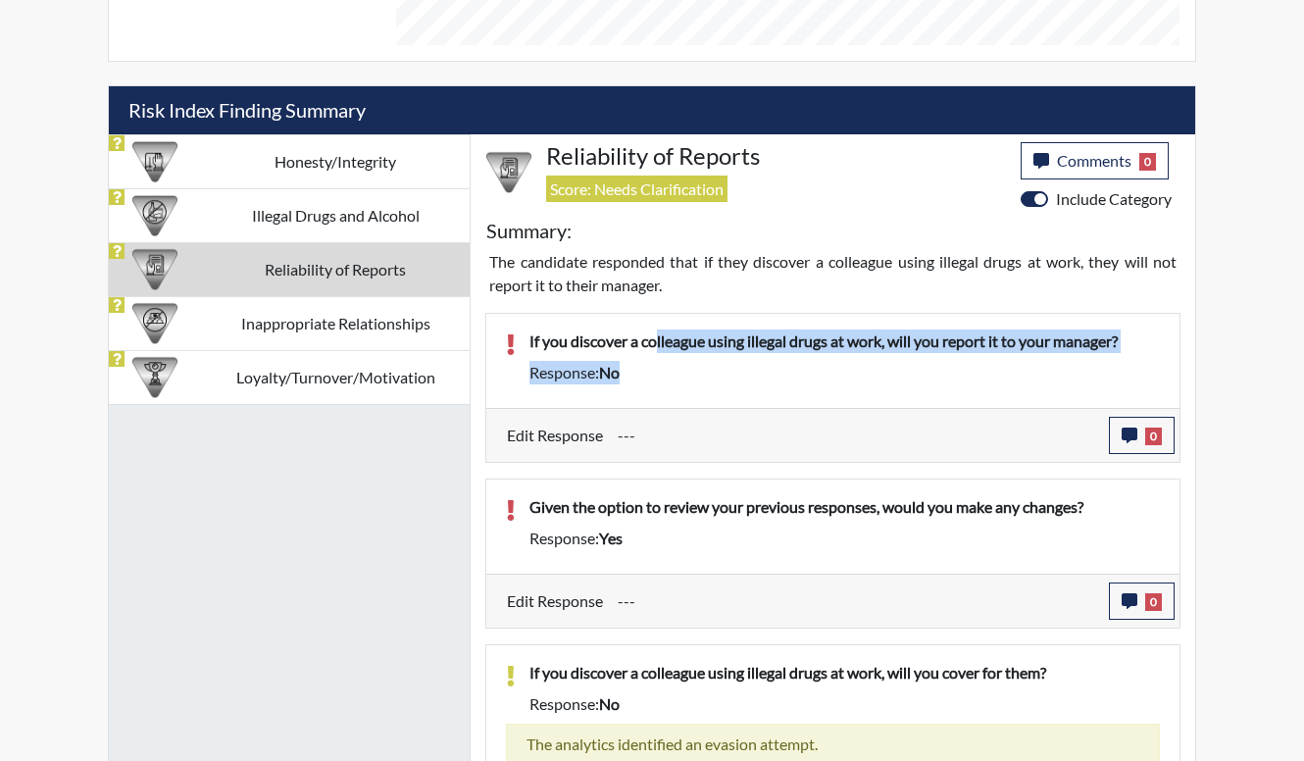
drag, startPoint x: 656, startPoint y: 340, endPoint x: 659, endPoint y: 387, distance: 47.2
click at [659, 387] on div "If you discover a colleague using illegal drugs at work, will you report it to …" at bounding box center [845, 361] width 660 height 63
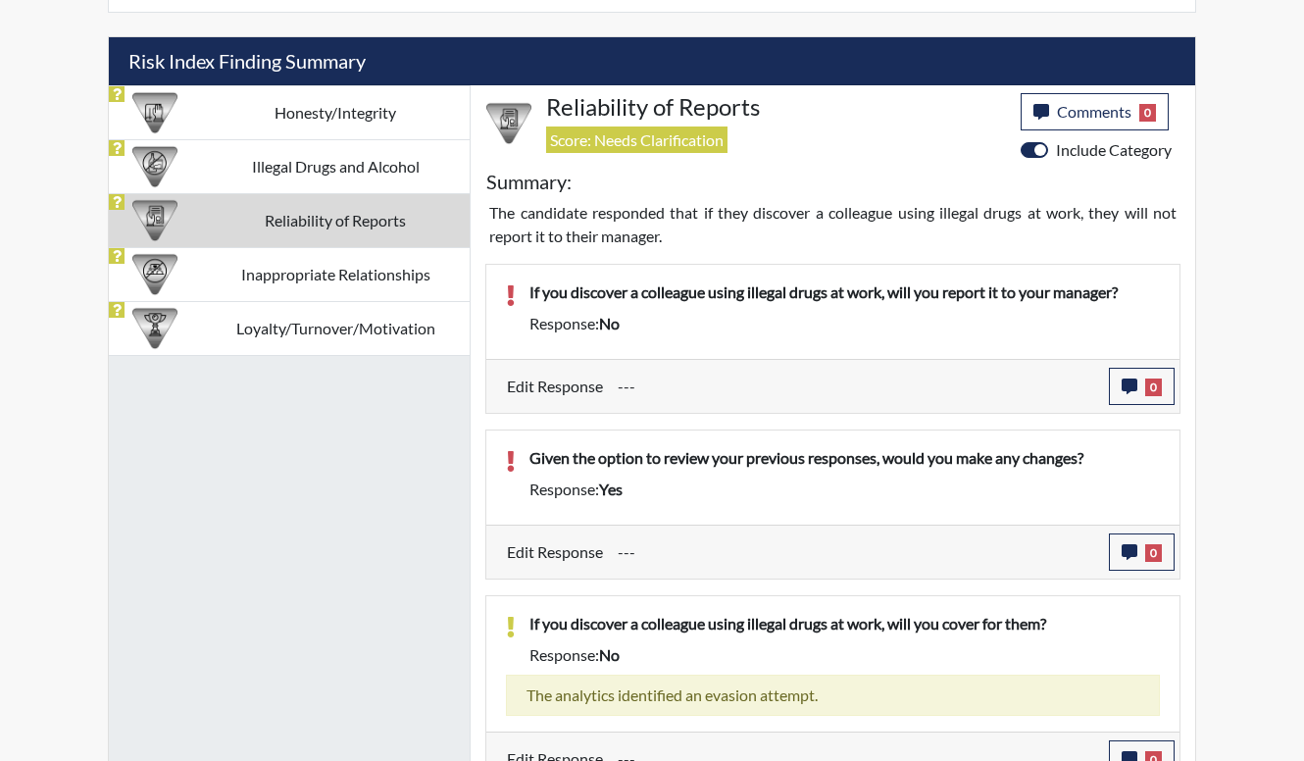
scroll to position [1177, 0]
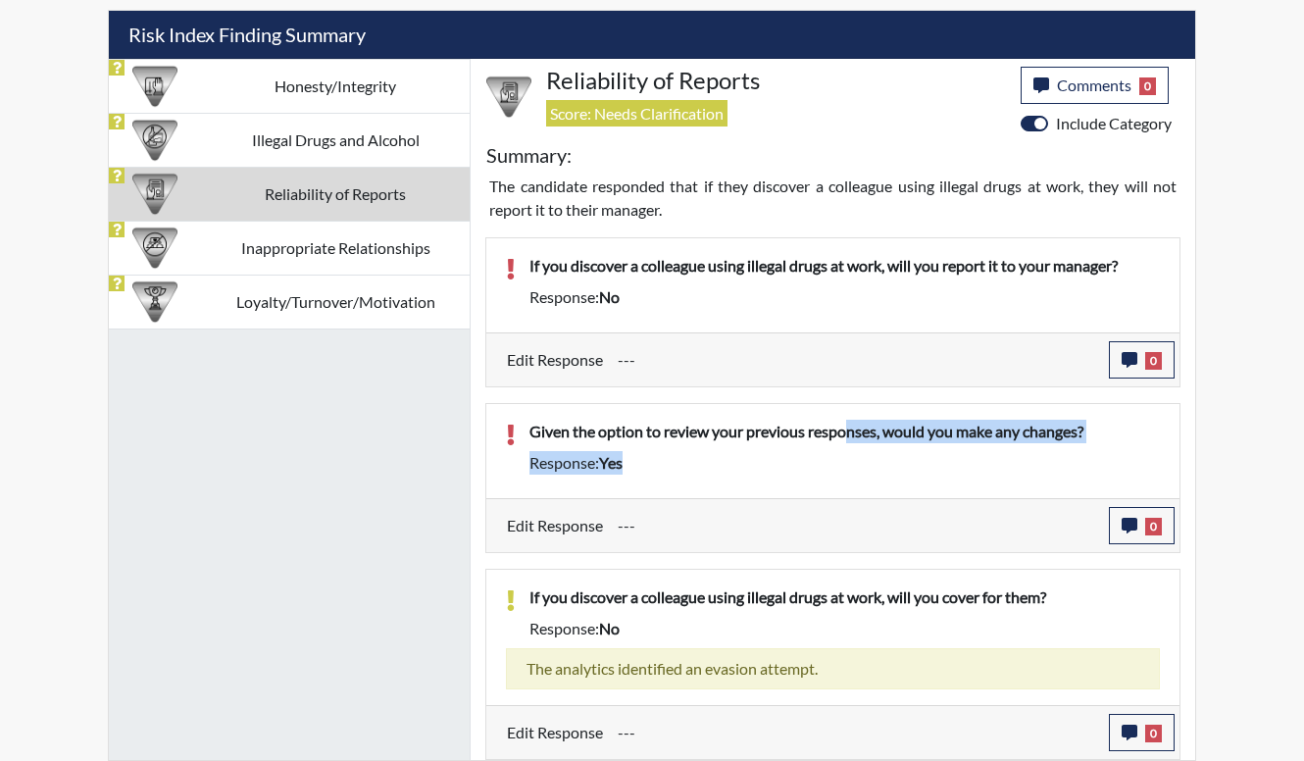
drag, startPoint x: 853, startPoint y: 437, endPoint x: 854, endPoint y: 480, distance: 42.2
click at [854, 480] on div "Given the option to review your previous responses, would you make any changes?…" at bounding box center [845, 451] width 660 height 63
click at [854, 481] on div "Given the option to review your previous responses, would you make any changes?…" at bounding box center [845, 451] width 660 height 63
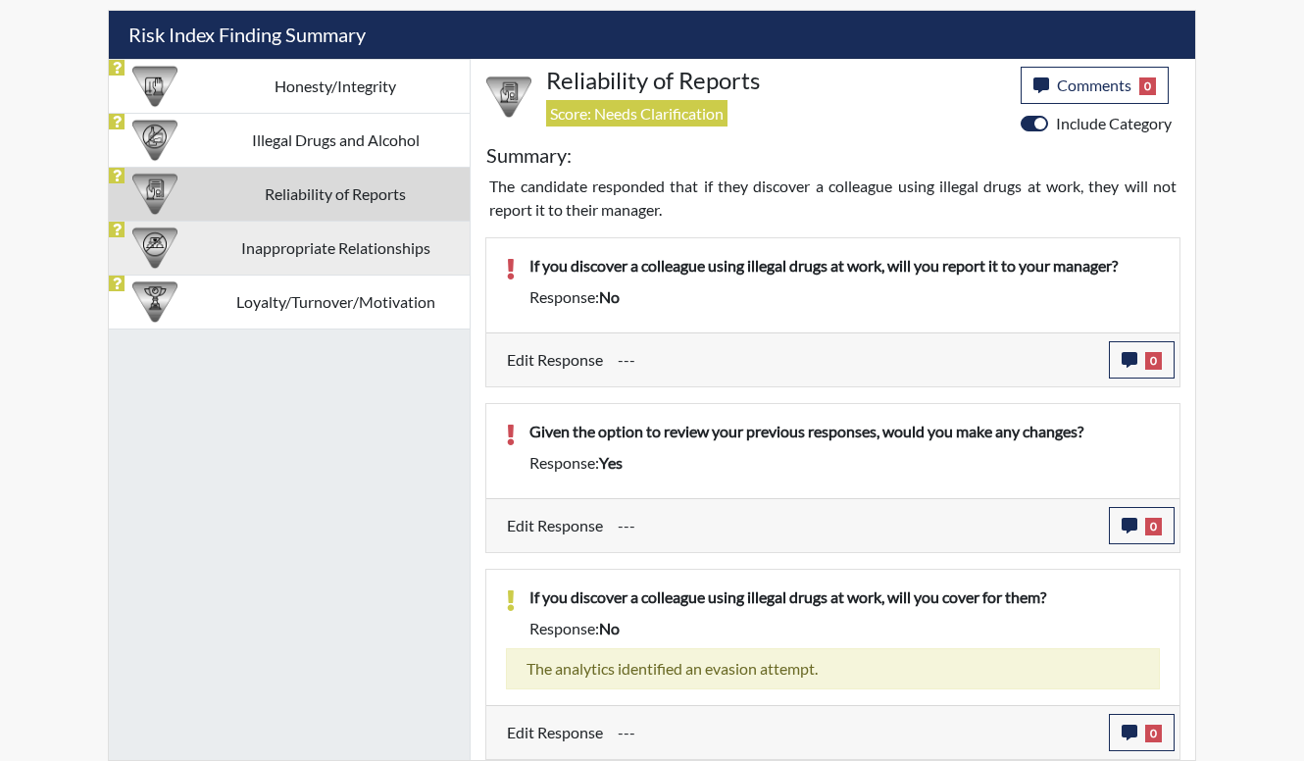
click at [357, 231] on td "Inappropriate Relationships" at bounding box center [335, 248] width 269 height 54
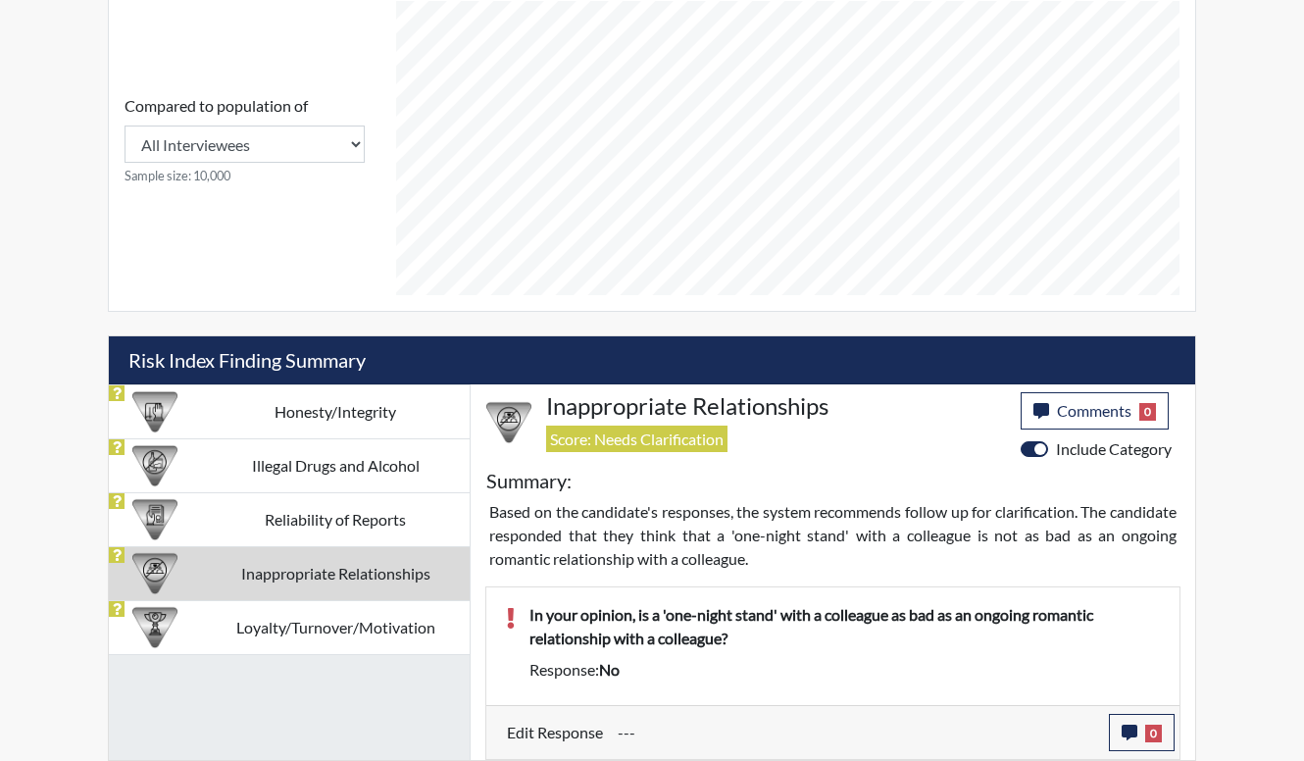
click at [1014, 699] on div "In your opinion, is a 'one-night stand' with a colleague as bad as an ongoing r…" at bounding box center [832, 646] width 693 height 118
click at [1024, 708] on div "Edit Response --- 0 response Comments × Add Comment: Save Comment Close" at bounding box center [832, 732] width 693 height 54
drag, startPoint x: 889, startPoint y: 617, endPoint x: 889, endPoint y: 651, distance: 34.3
click at [889, 651] on div "In your opinion, is a 'one-night stand' with a colleague as bad as an ongoing r…" at bounding box center [845, 630] width 660 height 55
click at [887, 653] on div "In your opinion, is a 'one-night stand' with a colleague as bad as an ongoing r…" at bounding box center [845, 630] width 660 height 55
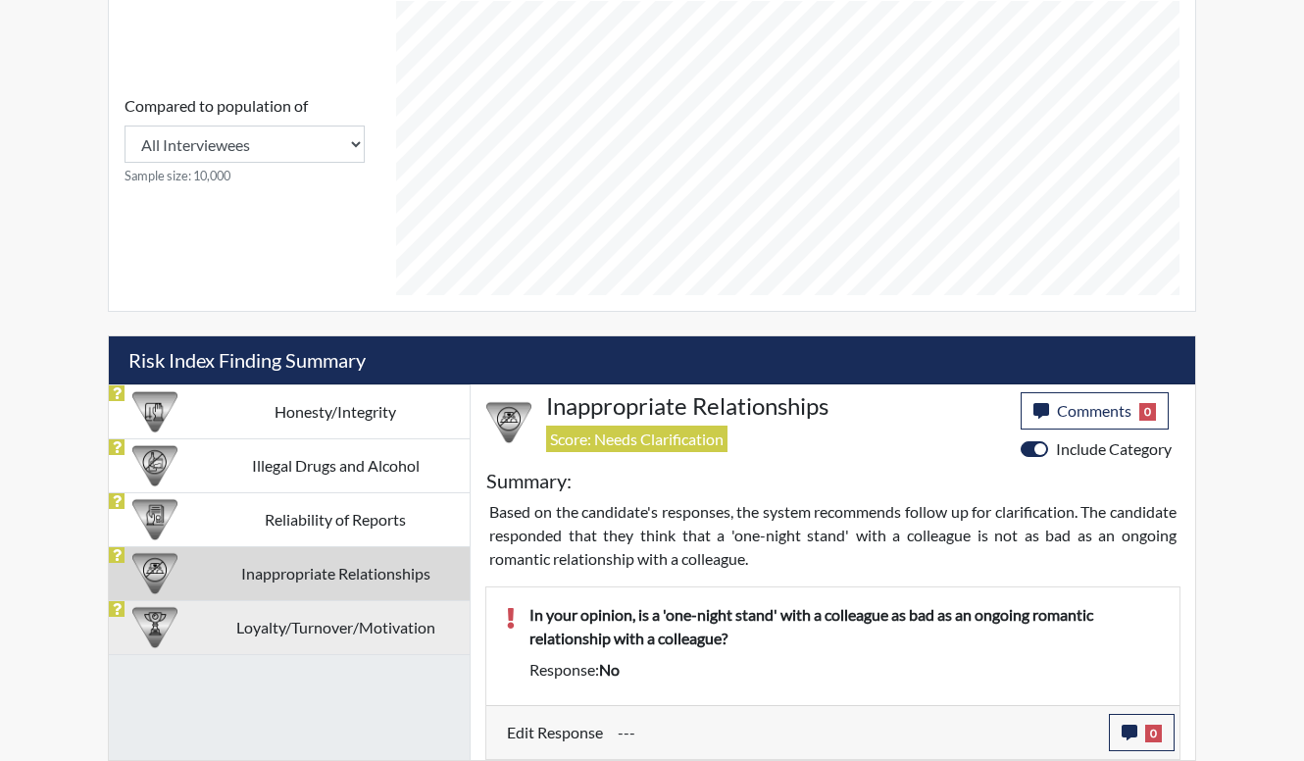
click at [256, 629] on td "Loyalty/Turnover/Motivation" at bounding box center [335, 627] width 269 height 54
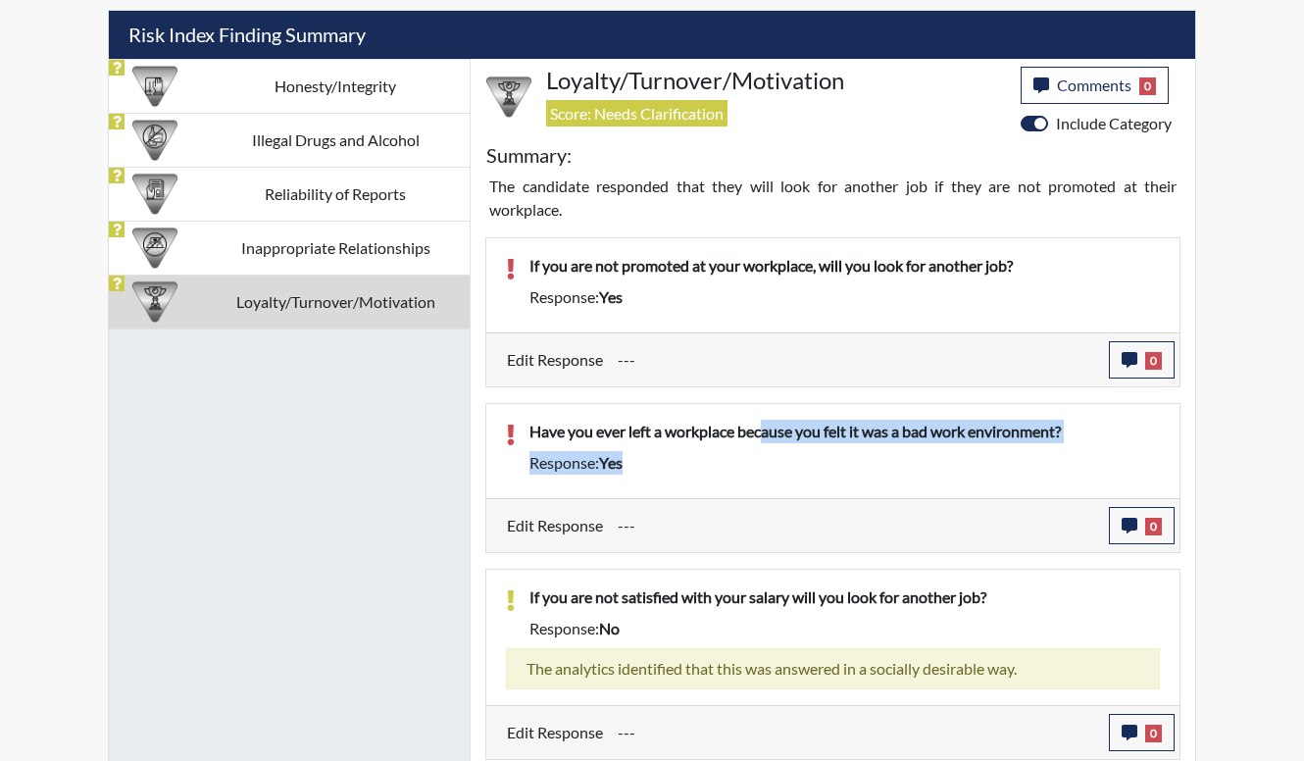
drag, startPoint x: 769, startPoint y: 439, endPoint x: 836, endPoint y: 465, distance: 71.4
click at [836, 465] on div "Have you ever left a workplace because you felt it was a bad work environment? …" at bounding box center [845, 451] width 660 height 63
drag, startPoint x: 836, startPoint y: 465, endPoint x: 821, endPoint y: 488, distance: 27.8
click at [821, 488] on div "Have you ever left a workplace because you felt it was a bad work environment? …" at bounding box center [832, 451] width 693 height 94
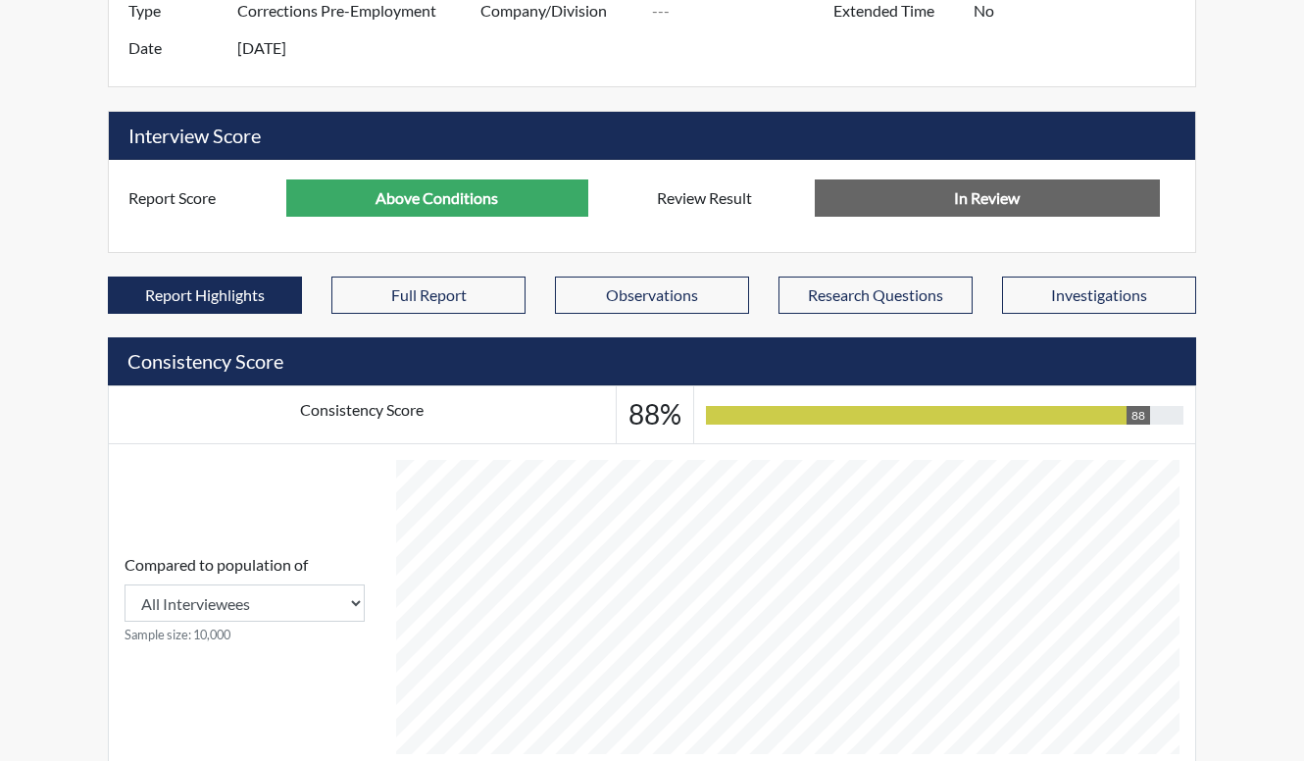
scroll to position [0, 0]
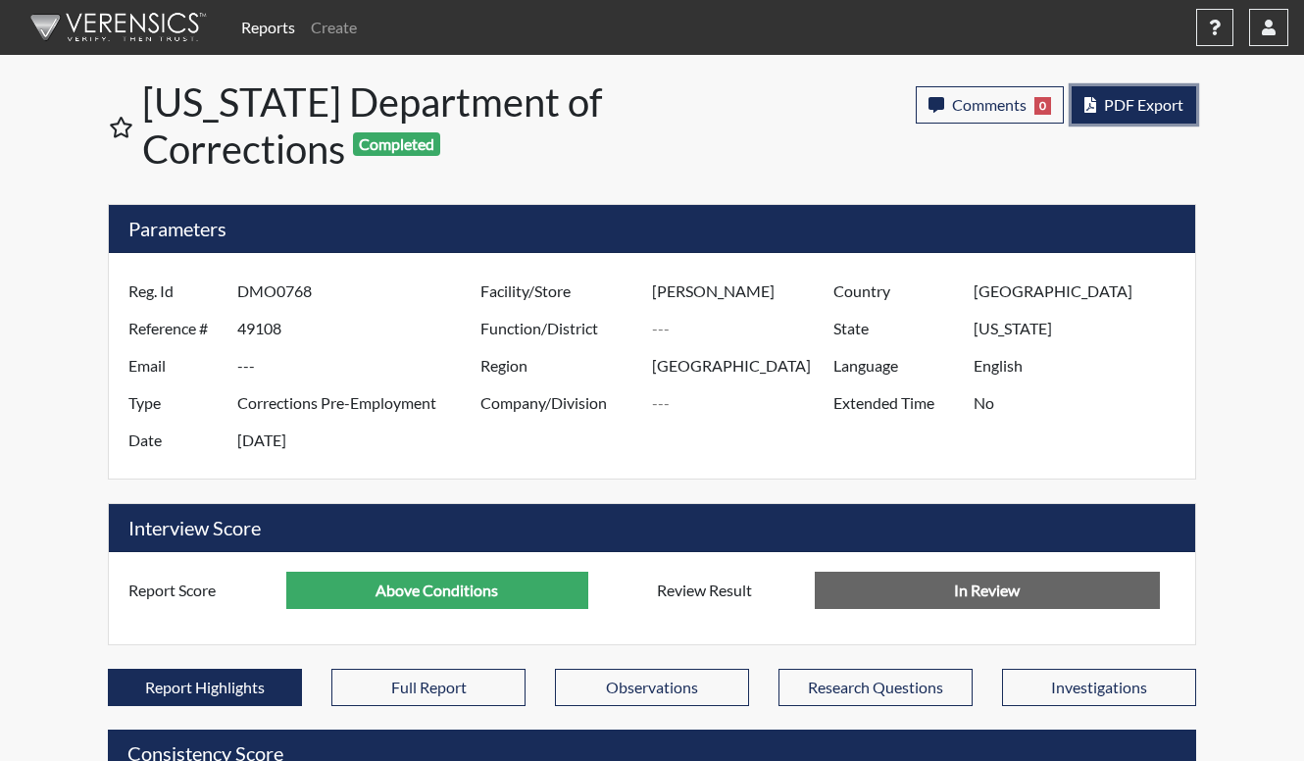
click at [1183, 116] on button "PDF Export" at bounding box center [1134, 104] width 125 height 37
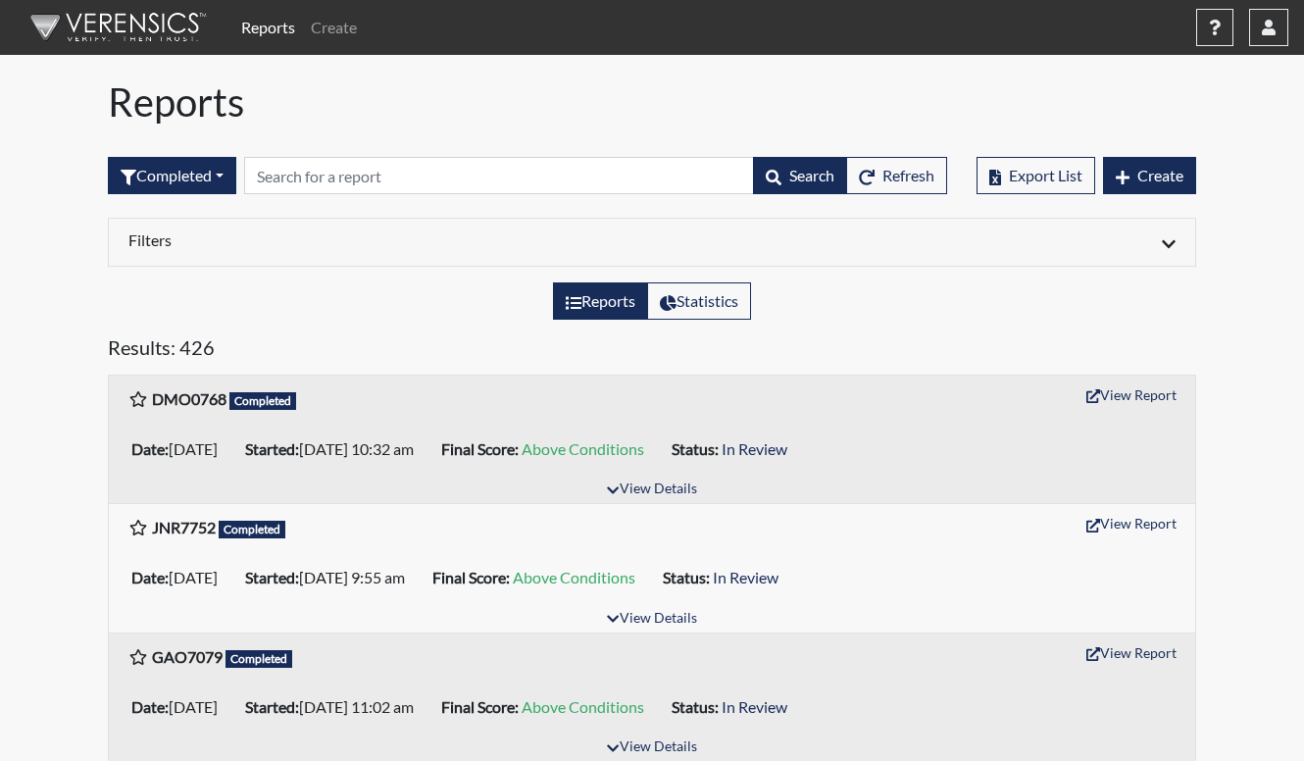
click at [312, 77] on div "Reports Create Help Center × Verensics Best Practices How to successfully use t…" at bounding box center [652, 39] width 1304 height 78
drag, startPoint x: -25, startPoint y: 292, endPoint x: -50, endPoint y: 281, distance: 26.8
click at [0, 281] on html "Reports Create Help Center × Verensics Best Practices How to successfully use t…" at bounding box center [652, 380] width 1304 height 761
drag, startPoint x: -50, startPoint y: 281, endPoint x: 165, endPoint y: 347, distance: 224.6
click at [165, 347] on h5 "Results: 426" at bounding box center [652, 350] width 1089 height 31
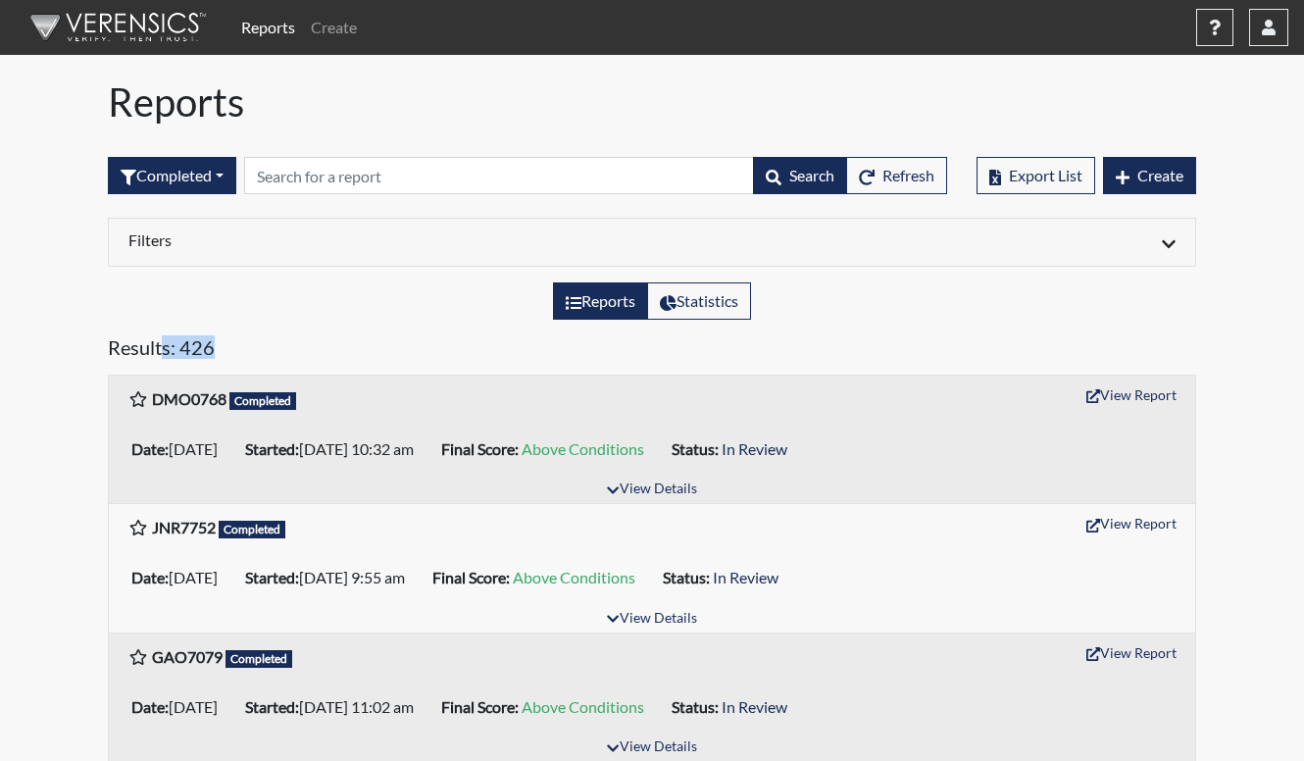
drag, startPoint x: 165, startPoint y: 346, endPoint x: 367, endPoint y: 355, distance: 202.2
click at [367, 355] on h5 "Results: 426" at bounding box center [652, 350] width 1089 height 31
drag, startPoint x: 367, startPoint y: 355, endPoint x: 382, endPoint y: 355, distance: 15.7
click at [382, 355] on h5 "Results: 426" at bounding box center [652, 350] width 1089 height 31
click at [246, 402] on h6 "DMO0768 Completed" at bounding box center [224, 399] width 144 height 21
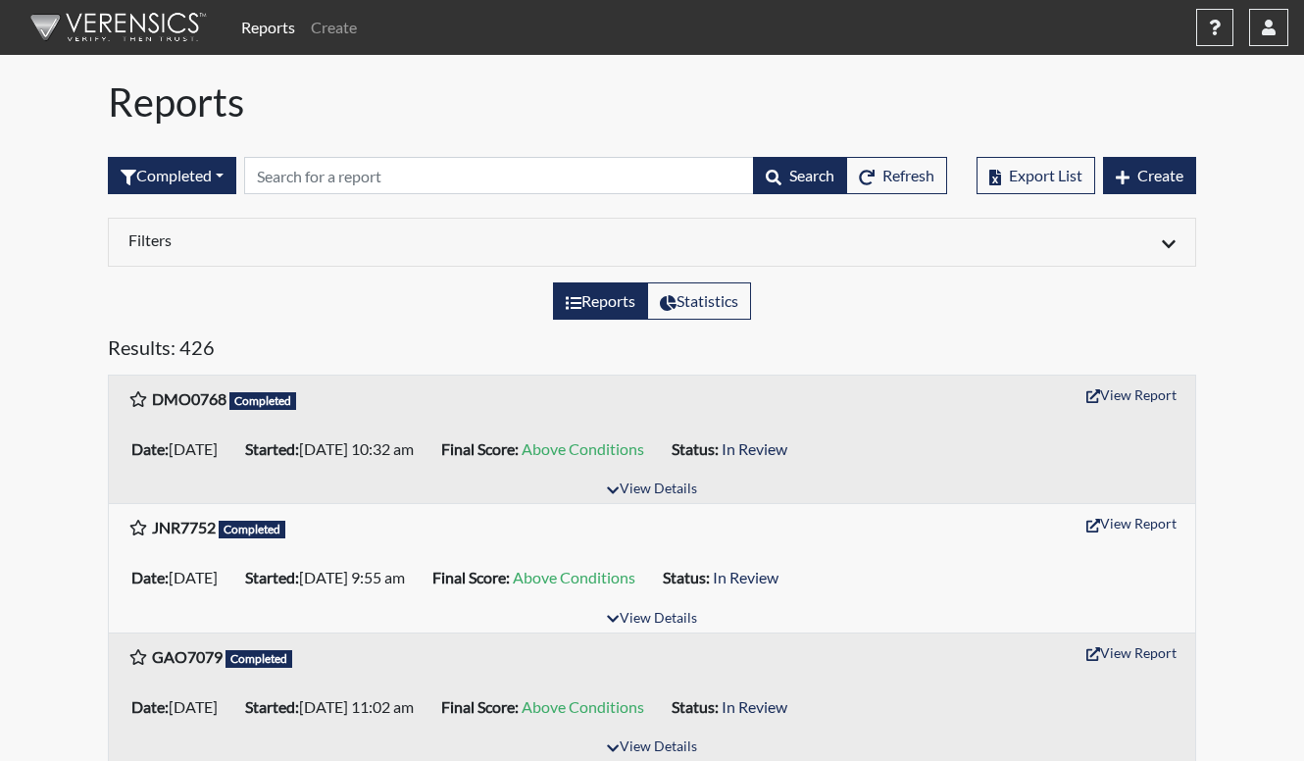
drag, startPoint x: 246, startPoint y: 402, endPoint x: 250, endPoint y: 437, distance: 35.5
click at [237, 437] on li "Date: 08/12/2025" at bounding box center [181, 448] width 114 height 31
